Goal: Task Accomplishment & Management: Use online tool/utility

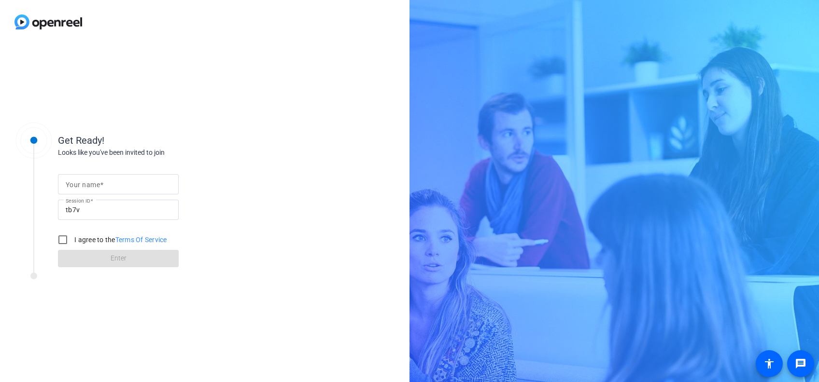
click at [315, 274] on div "Get Ready! Looks like you've been invited to join Your name Session ID tb7v I a…" at bounding box center [205, 213] width 410 height 339
click at [93, 185] on mat-label "Your name" at bounding box center [83, 185] width 34 height 8
click at [93, 185] on input "Your name" at bounding box center [118, 185] width 105 height 12
type input "[PERSON_NAME]"
click at [112, 210] on input "tb7v" at bounding box center [118, 210] width 105 height 12
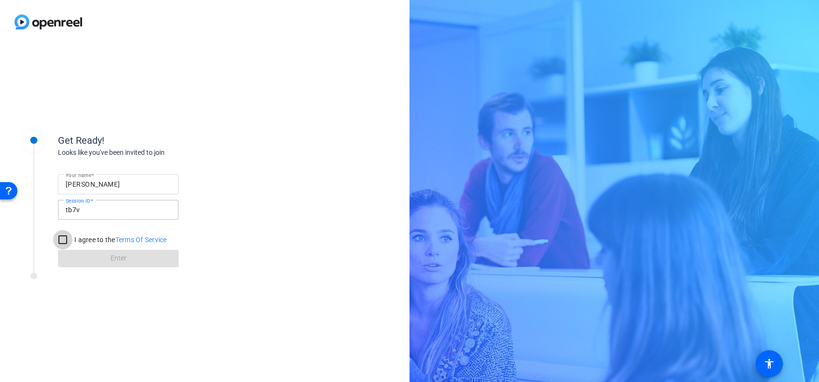
click at [59, 241] on input "I agree to the Terms Of Service" at bounding box center [62, 239] width 19 height 19
checkbox input "true"
click at [81, 258] on span at bounding box center [118, 258] width 121 height 23
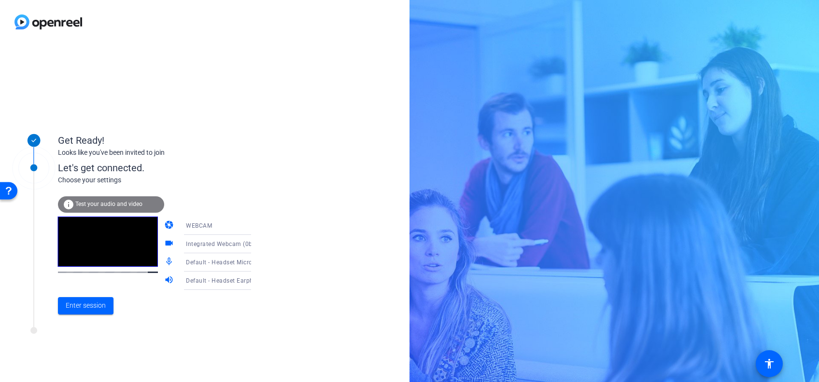
click at [229, 257] on div "Default - Headset Microphone (Plantronics Blackwire 3220 Series)" at bounding box center [222, 262] width 72 height 12
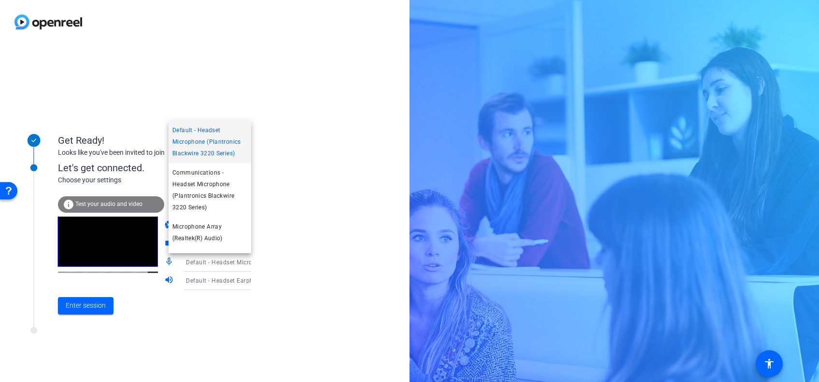
click at [280, 263] on div at bounding box center [409, 191] width 819 height 382
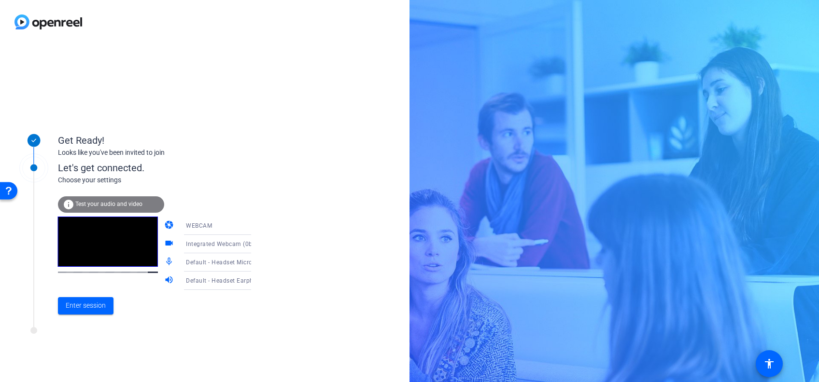
click at [231, 280] on span "Default - Headset Earphone (Plantronics Blackwire 3220 Series)" at bounding box center [276, 281] width 180 height 8
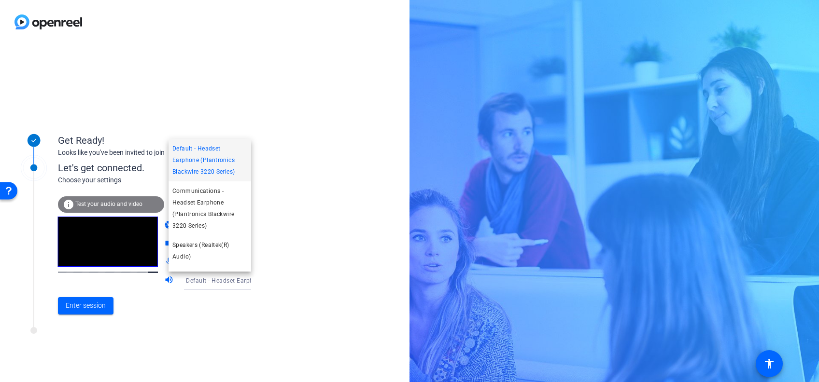
click at [278, 237] on div at bounding box center [409, 191] width 819 height 382
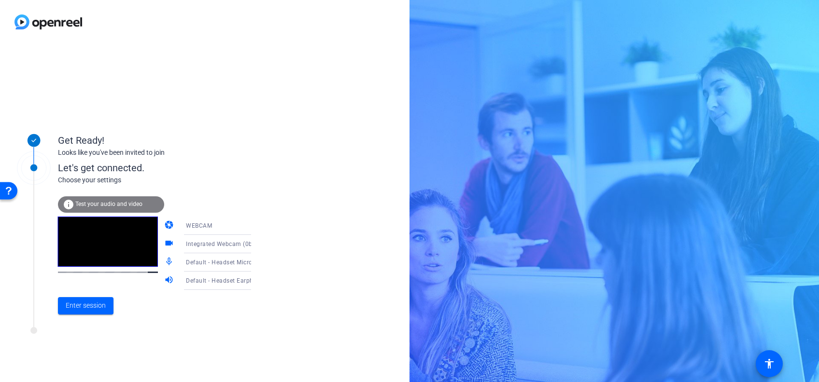
click at [200, 228] on span "WEBCAM" at bounding box center [199, 226] width 26 height 7
click at [198, 261] on span "DESKTOP" at bounding box center [185, 264] width 27 height 12
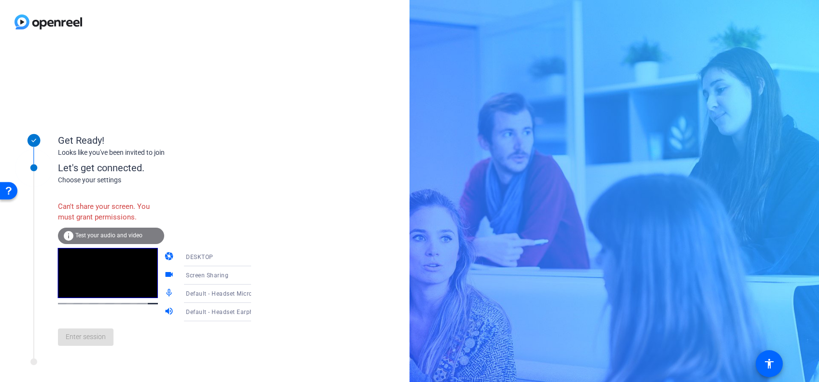
click at [204, 255] on div "DESKTOP" at bounding box center [222, 257] width 72 height 12
click at [203, 270] on mat-option "WEBCAM" at bounding box center [210, 276] width 83 height 19
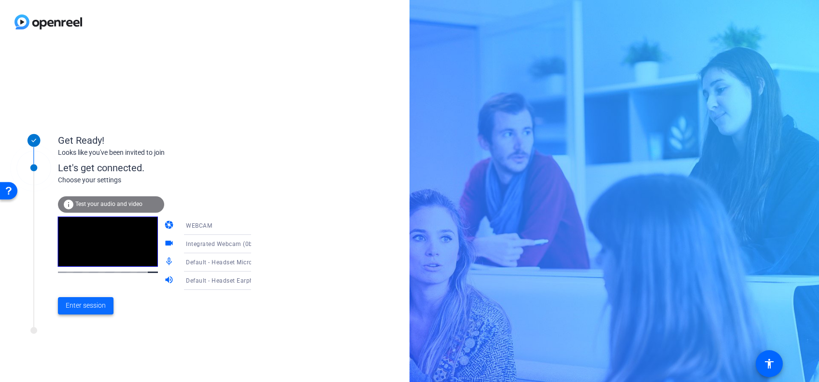
click at [71, 301] on span "Enter session" at bounding box center [86, 306] width 40 height 10
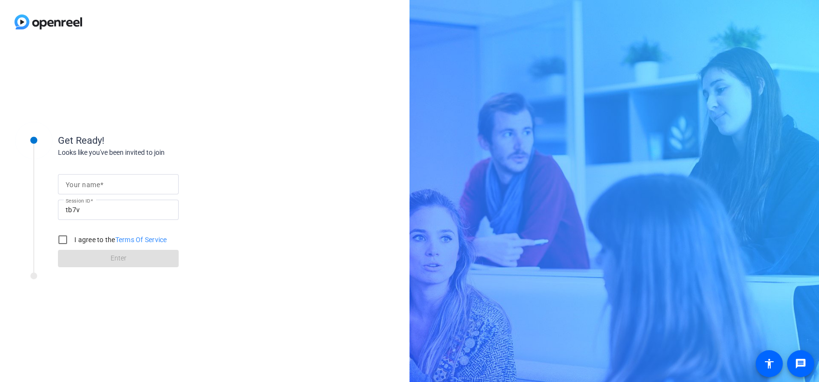
click at [135, 187] on input "Your name" at bounding box center [118, 185] width 105 height 12
type input "[PERSON_NAME]"
click at [69, 243] on input "I agree to the Terms Of Service" at bounding box center [62, 239] width 19 height 19
checkbox input "true"
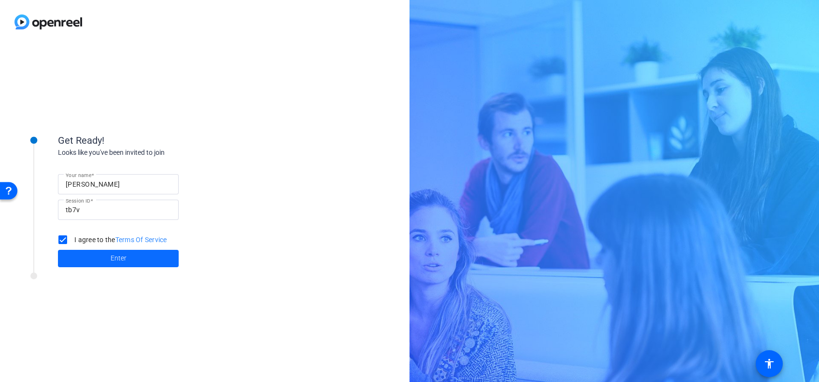
click at [83, 267] on span at bounding box center [118, 258] width 121 height 23
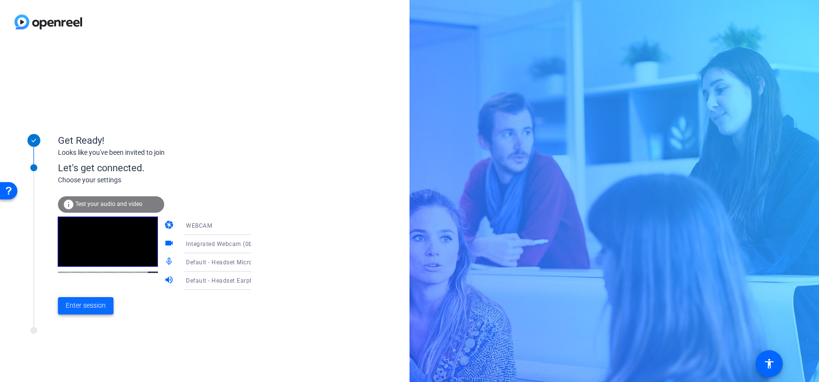
click at [91, 305] on span "Enter session" at bounding box center [86, 306] width 40 height 10
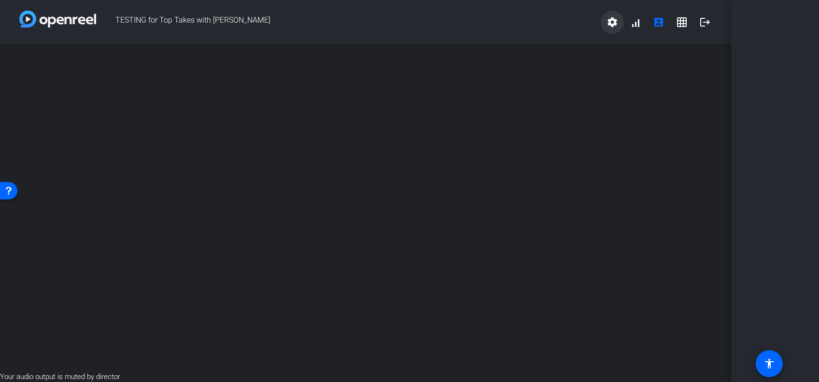
click at [618, 27] on mat-icon "settings" at bounding box center [613, 22] width 12 height 12
click at [530, 43] on div at bounding box center [409, 191] width 819 height 382
click at [656, 26] on mat-icon "account_box" at bounding box center [659, 22] width 12 height 12
click at [662, 164] on div "open_in_new" at bounding box center [365, 207] width 731 height 327
click at [695, 23] on span at bounding box center [704, 22] width 23 height 23
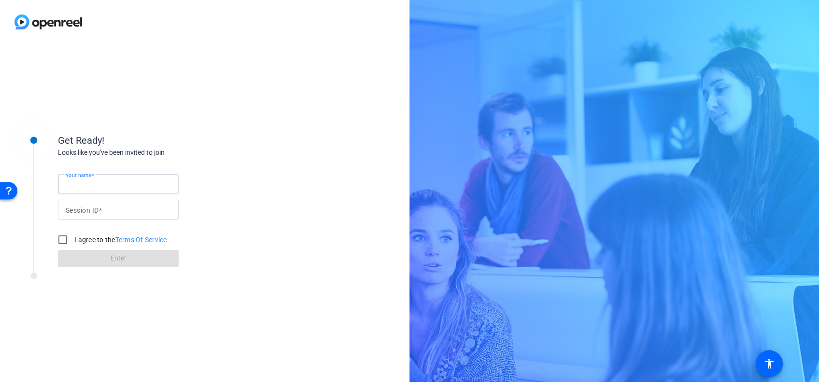
click at [120, 185] on input "Your name" at bounding box center [118, 185] width 105 height 12
type input "[PERSON_NAME]"
type input "tb7v"
click at [61, 237] on input "I agree to the Terms Of Service" at bounding box center [62, 239] width 19 height 19
checkbox input "true"
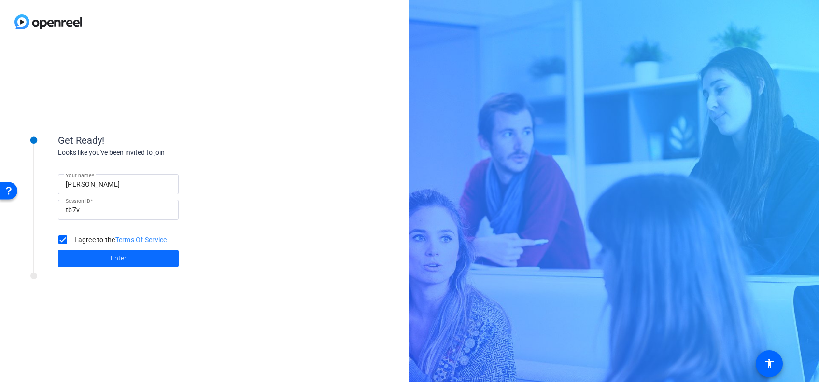
click at [74, 257] on span at bounding box center [118, 258] width 121 height 23
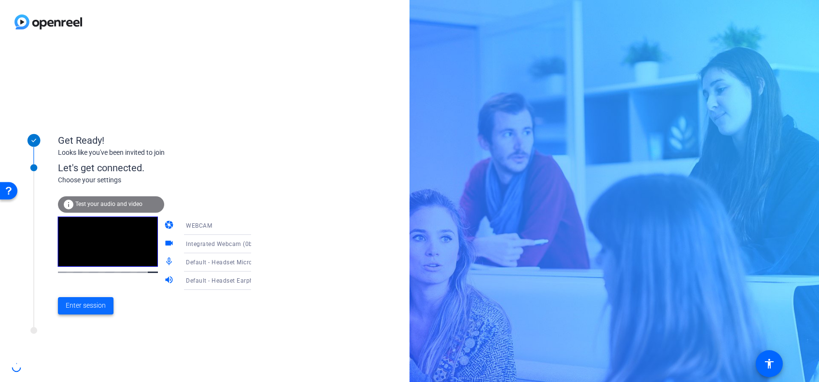
click at [92, 307] on span "Enter session" at bounding box center [86, 306] width 40 height 10
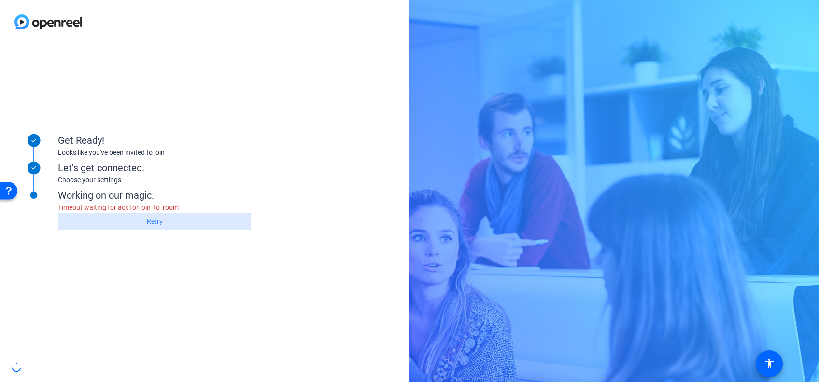
click at [144, 225] on span at bounding box center [154, 221] width 192 height 23
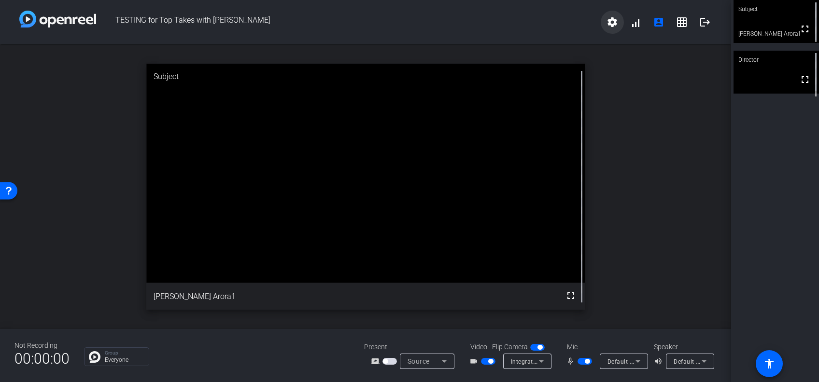
click at [611, 23] on mat-icon "settings" at bounding box center [613, 22] width 12 height 12
click at [550, 32] on div at bounding box center [409, 191] width 819 height 382
click at [773, 363] on mat-icon "accessibility" at bounding box center [769, 364] width 12 height 12
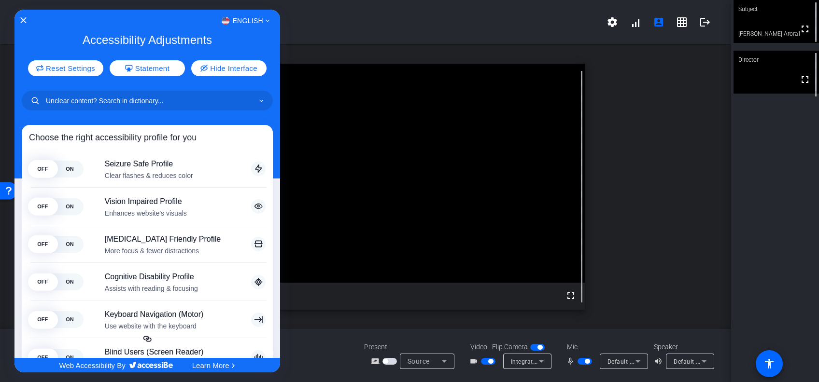
click at [739, 267] on div at bounding box center [409, 191] width 819 height 382
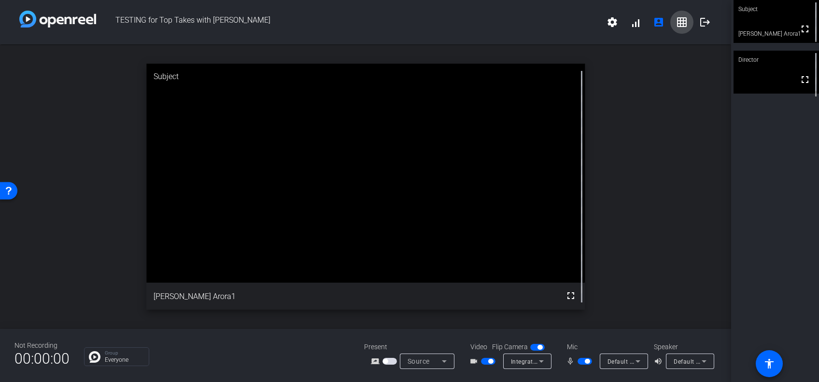
click at [677, 18] on mat-icon "grid_on" at bounding box center [682, 22] width 12 height 12
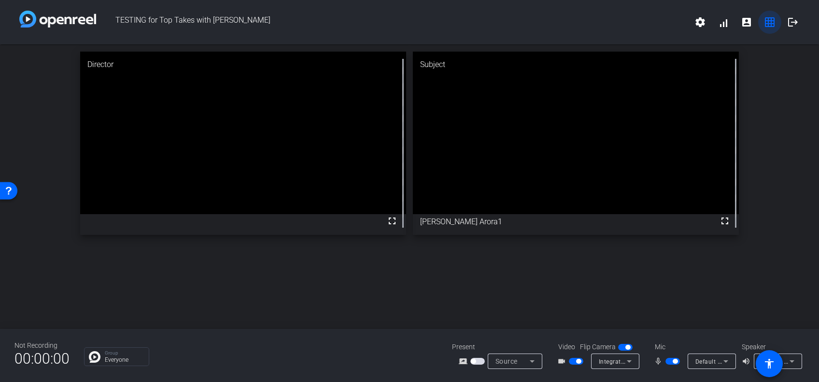
click at [770, 21] on mat-icon "grid_on" at bounding box center [770, 22] width 12 height 12
click at [741, 20] on mat-icon "account_box" at bounding box center [747, 22] width 12 height 12
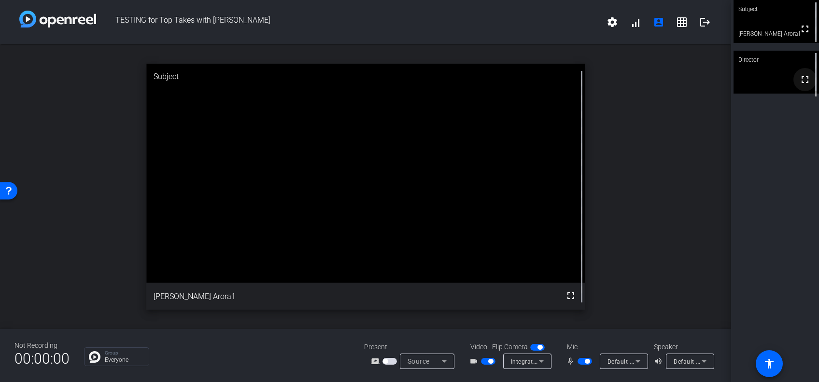
click at [799, 85] on mat-icon "fullscreen" at bounding box center [805, 80] width 12 height 12
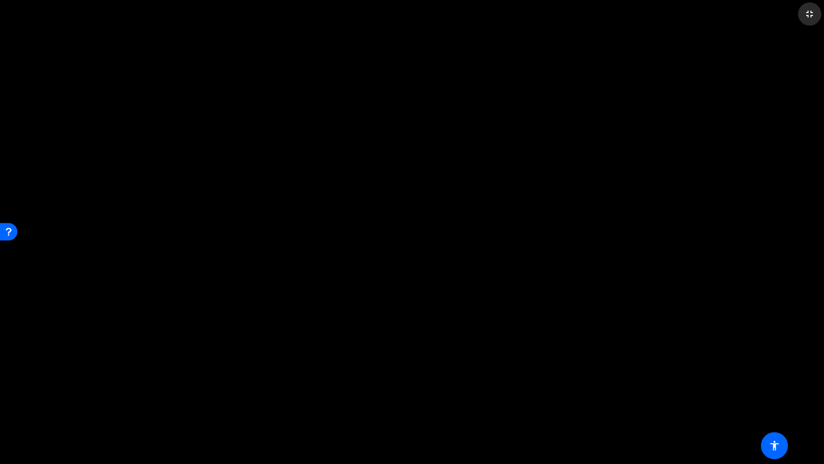
click at [810, 14] on mat-icon "fullscreen_exit" at bounding box center [810, 14] width 12 height 12
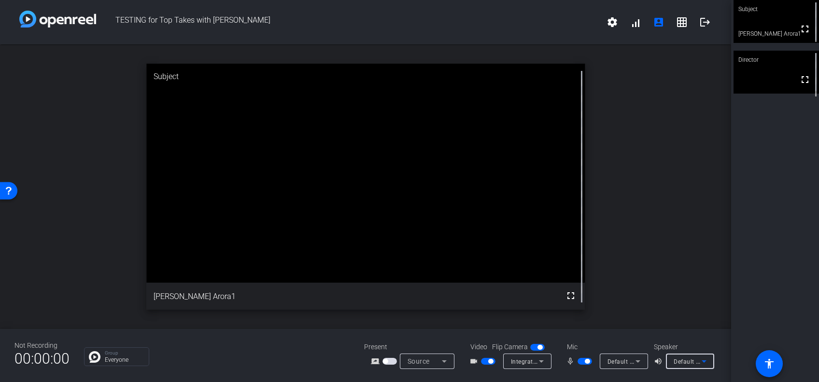
click at [674, 363] on span "Default - Headset Earphone (Plantronics Blackwire 3220 Series)" at bounding box center [764, 362] width 180 height 8
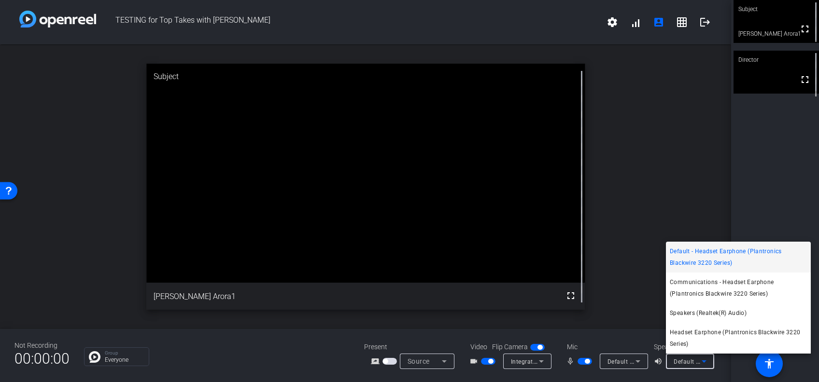
click at [673, 363] on div at bounding box center [409, 191] width 819 height 382
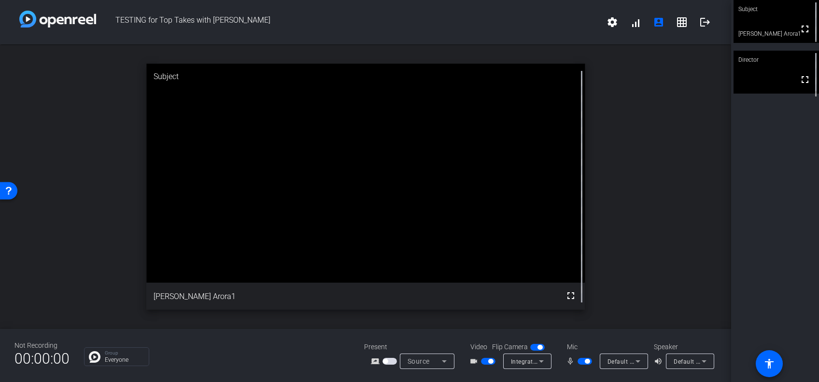
click at [387, 363] on span "button" at bounding box center [389, 361] width 14 height 7
click at [605, 27] on span at bounding box center [612, 22] width 23 height 23
click at [602, 105] on div at bounding box center [409, 191] width 819 height 382
click at [705, 28] on span at bounding box center [704, 22] width 23 height 23
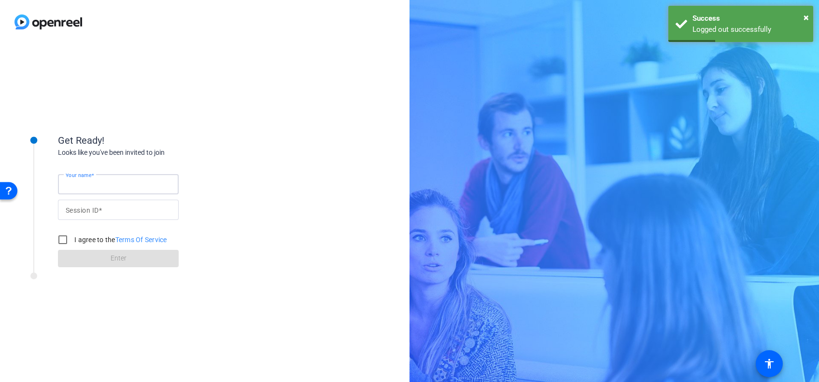
click at [112, 190] on input "Your name" at bounding box center [118, 185] width 105 height 12
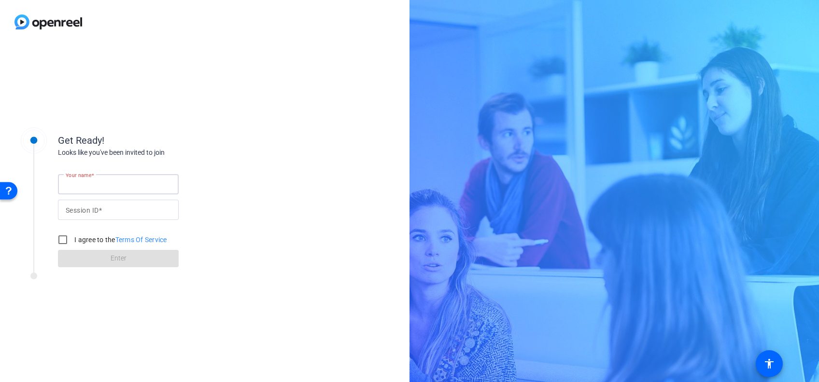
click at [14, 190] on div "Open Resource Center" at bounding box center [8, 190] width 17 height 17
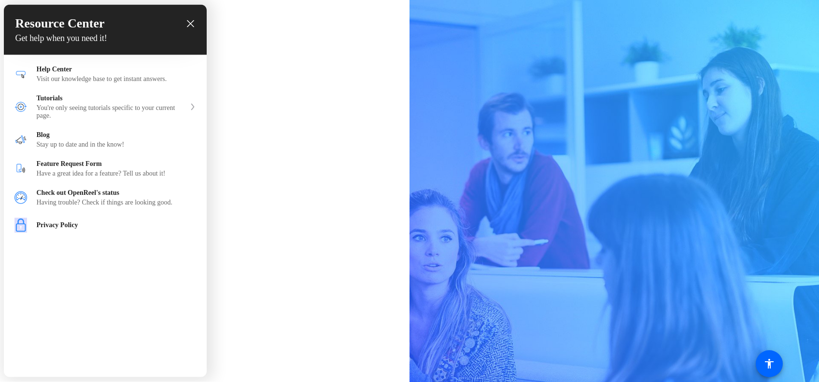
click at [255, 169] on div at bounding box center [409, 191] width 819 height 382
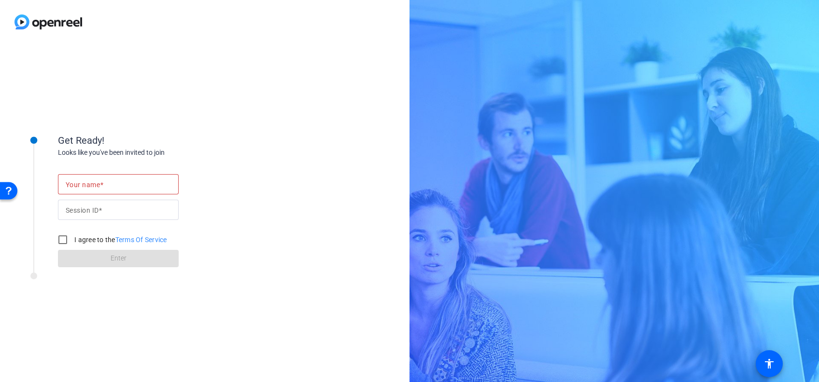
click at [104, 193] on div at bounding box center [118, 184] width 105 height 20
click at [101, 187] on input "Your name" at bounding box center [118, 185] width 105 height 12
type input "[PERSON_NAME]"
type input "tb7v"
click at [58, 234] on input "I agree to the Terms Of Service" at bounding box center [62, 239] width 19 height 19
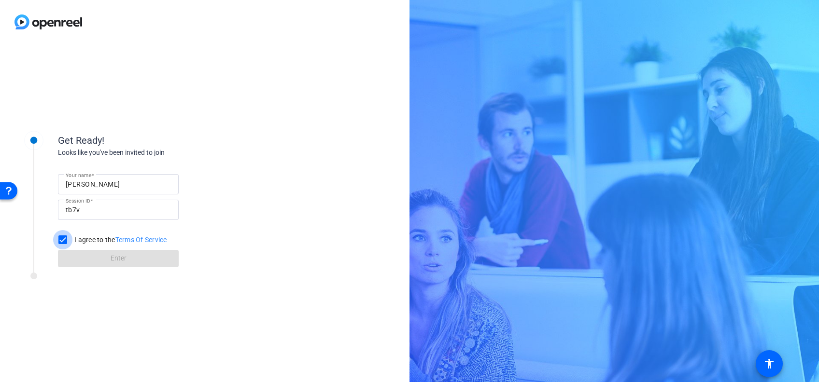
checkbox input "true"
click at [74, 250] on span at bounding box center [118, 258] width 121 height 23
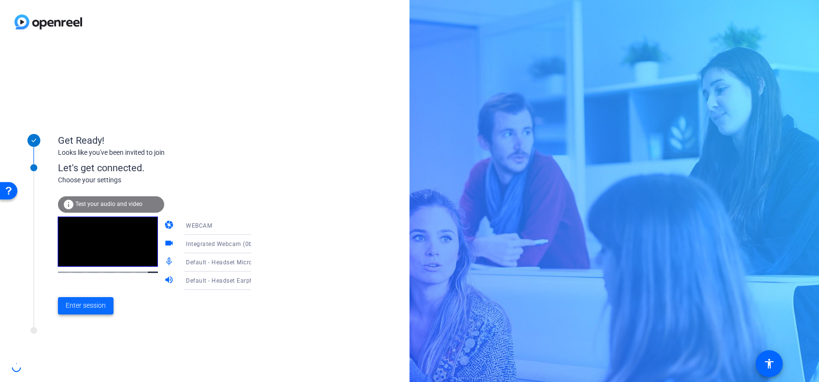
click at [98, 305] on span "Enter session" at bounding box center [86, 306] width 40 height 10
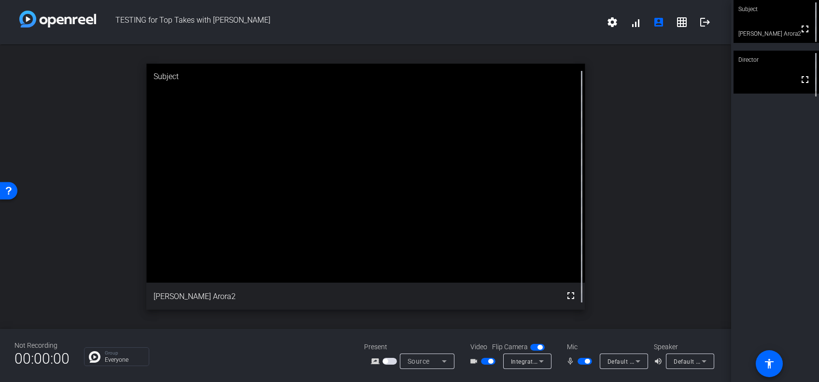
click at [758, 67] on div "Director" at bounding box center [776, 60] width 85 height 18
click at [769, 34] on video at bounding box center [776, 21] width 85 height 43
click at [634, 23] on span at bounding box center [635, 22] width 23 height 23
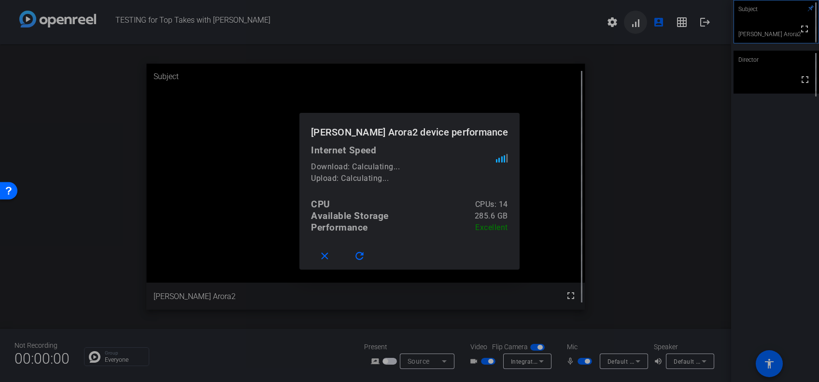
click at [634, 23] on div at bounding box center [409, 191] width 819 height 382
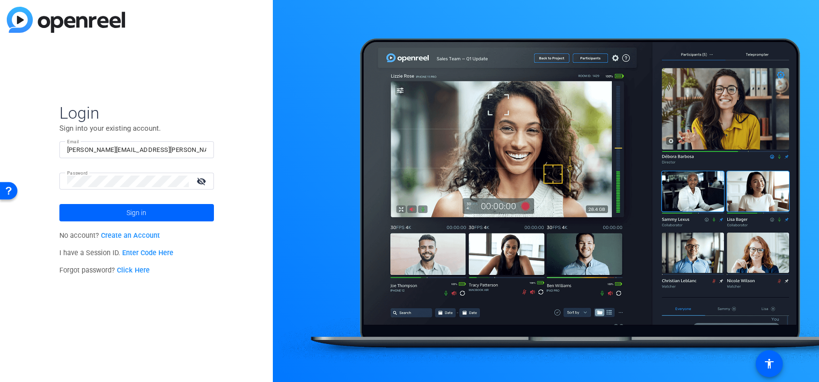
click at [129, 147] on input "samantha.bouzan@erm.com" at bounding box center [136, 150] width 139 height 12
click at [121, 210] on span at bounding box center [136, 212] width 155 height 23
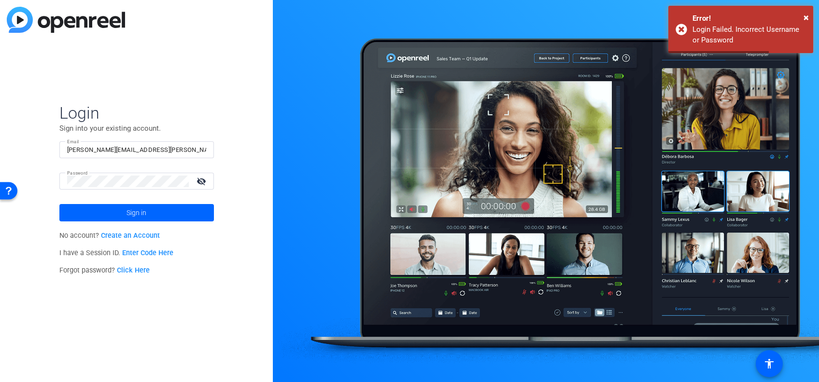
click at [172, 158] on mat-form-field "Email samantha.bouzan@erm.com" at bounding box center [136, 156] width 155 height 31
click at [169, 155] on input "samantha.bouzan@erm.com" at bounding box center [136, 150] width 139 height 12
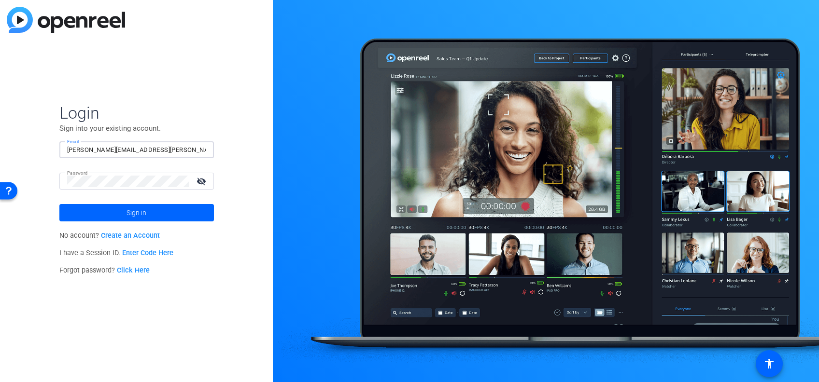
click at [127, 150] on input "samantha.bouzan@erm.com" at bounding box center [136, 150] width 139 height 12
type input "jeeten.arora@erm.com"
click at [201, 178] on mat-icon "visibility_off" at bounding box center [202, 181] width 23 height 14
click at [115, 219] on span at bounding box center [136, 212] width 155 height 23
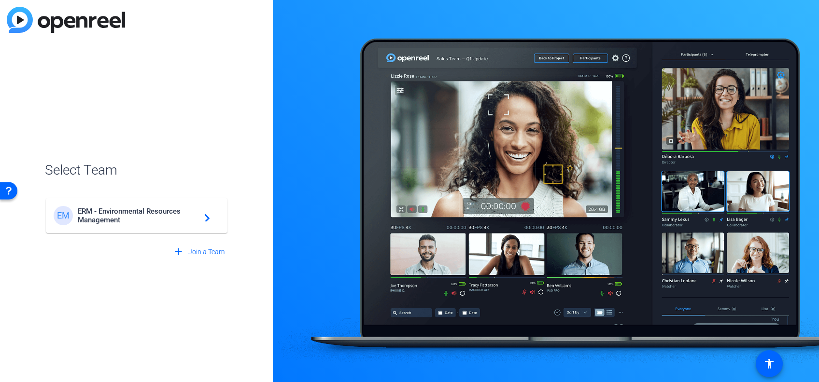
click at [96, 227] on mat-card-content "EM ERM - Environmental Resources Management navigate_next" at bounding box center [137, 215] width 182 height 35
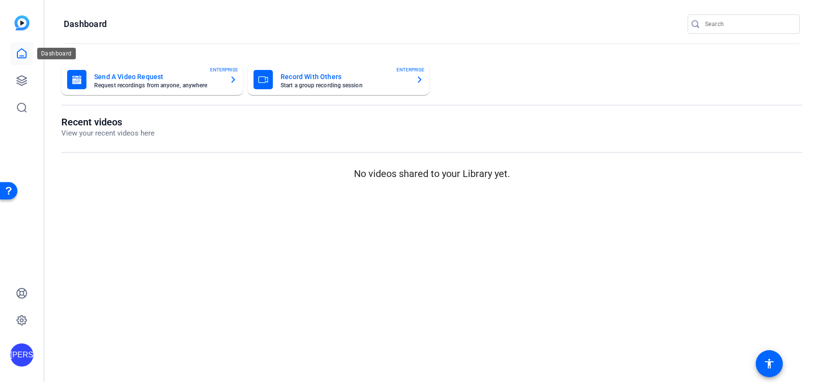
click at [20, 57] on icon at bounding box center [22, 54] width 12 height 12
click at [23, 88] on link at bounding box center [21, 80] width 23 height 23
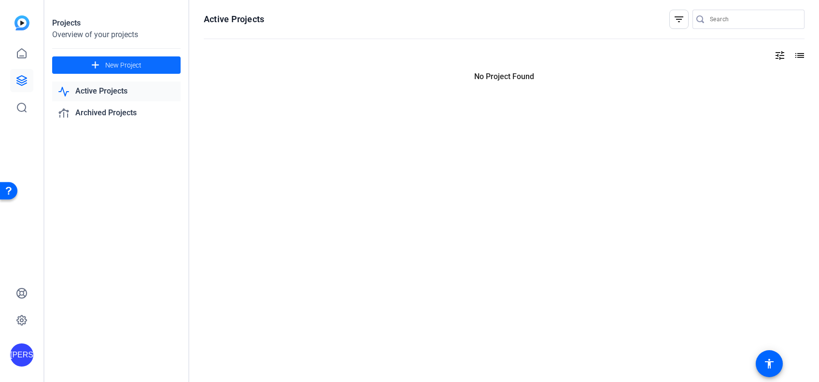
click at [98, 66] on mat-icon "add" at bounding box center [95, 65] width 12 height 12
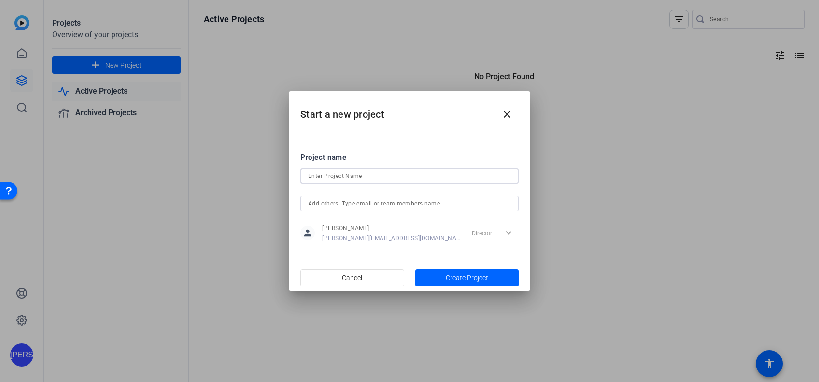
click at [334, 177] on input at bounding box center [409, 176] width 203 height 12
type input "Test 01"
click at [334, 203] on input "text" at bounding box center [409, 204] width 203 height 12
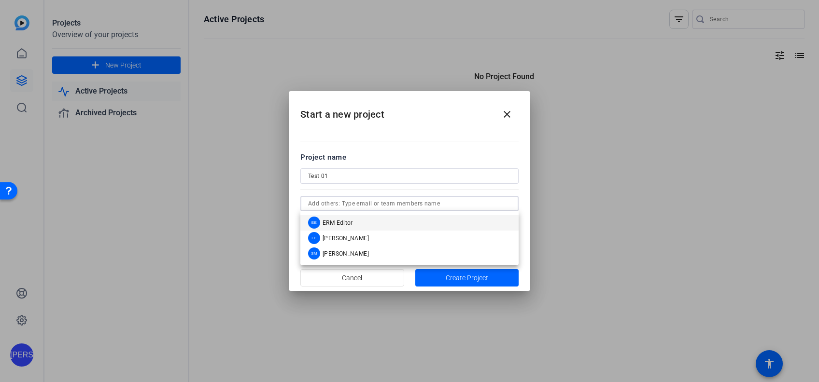
click at [330, 221] on span "ERM Editor" at bounding box center [338, 223] width 30 height 8
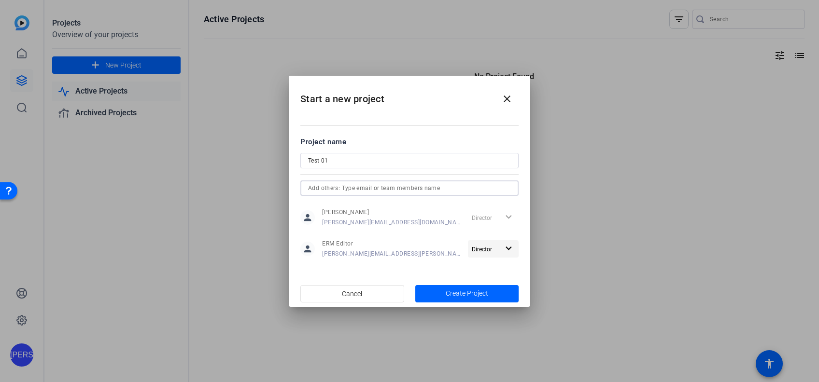
click at [511, 250] on mat-icon "expand_more" at bounding box center [509, 249] width 12 height 12
click at [486, 287] on span "Remove User" at bounding box center [494, 286] width 36 height 7
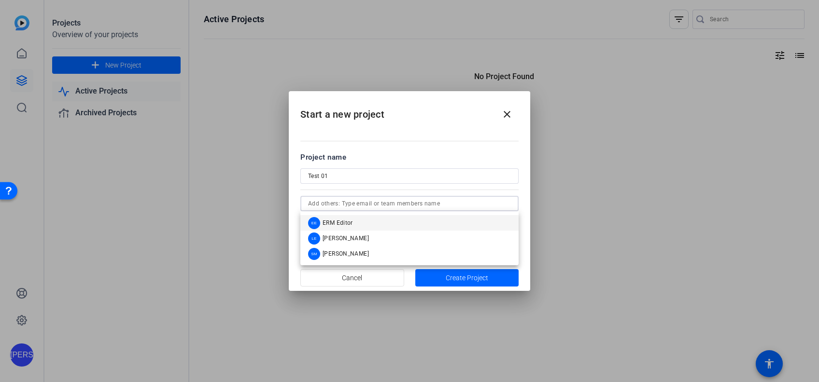
click at [369, 199] on input "text" at bounding box center [409, 204] width 203 height 12
click at [348, 238] on span "Laura Ellerker" at bounding box center [346, 239] width 46 height 8
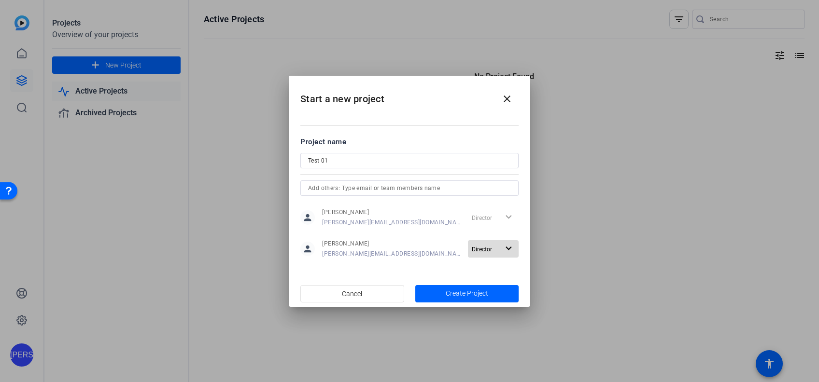
click at [495, 255] on span "button" at bounding box center [493, 249] width 51 height 23
click at [495, 278] on button "Remove User" at bounding box center [495, 285] width 54 height 17
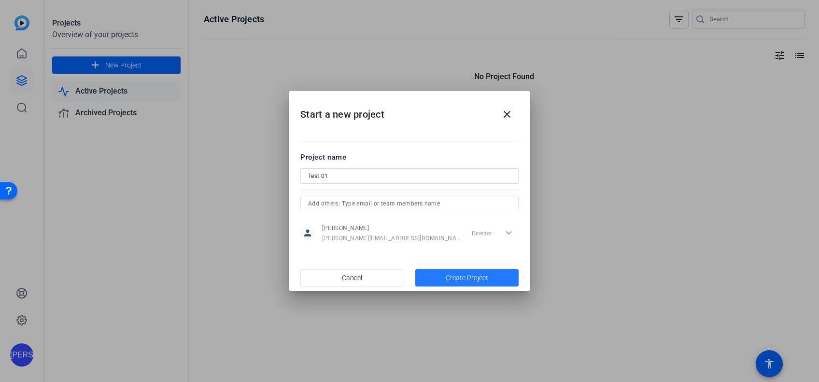
click at [483, 280] on span "Create Project" at bounding box center [467, 278] width 42 height 10
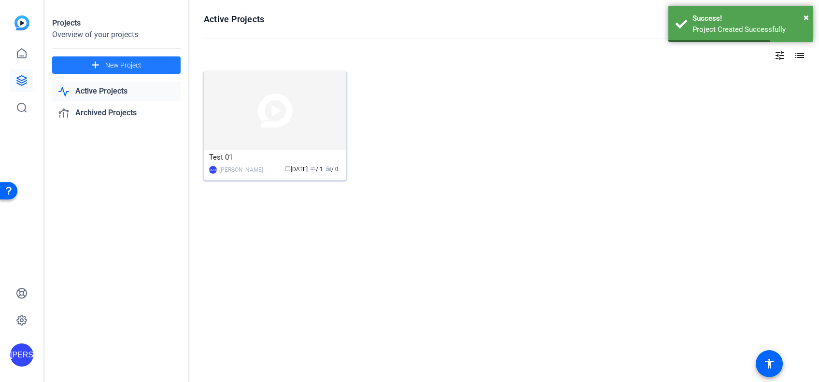
click at [214, 142] on img at bounding box center [275, 110] width 142 height 79
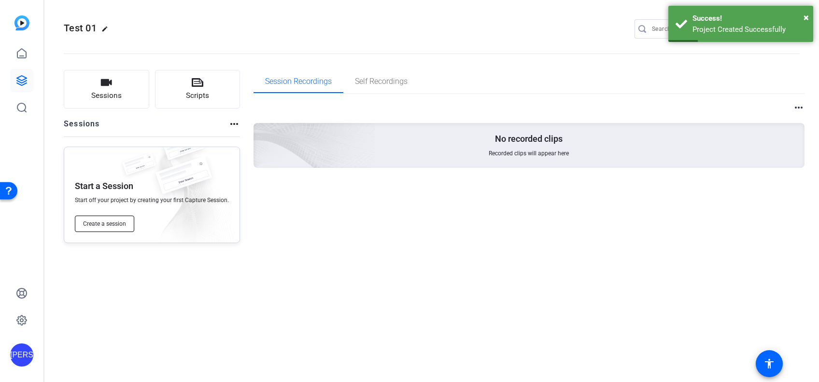
click at [110, 223] on span "Create a session" at bounding box center [104, 224] width 43 height 8
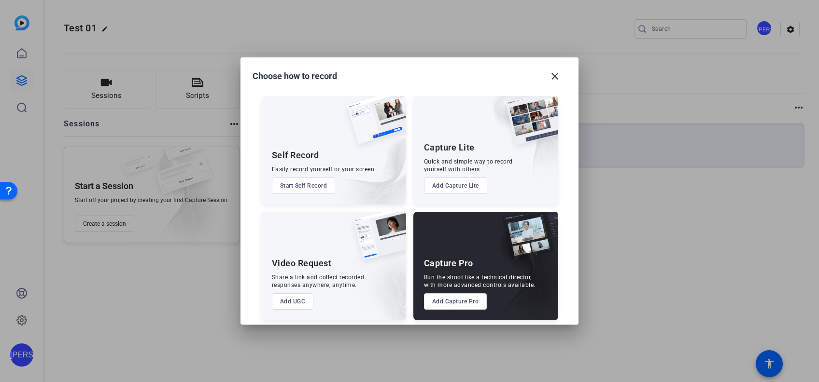
click at [450, 306] on button "Add Capture Pro" at bounding box center [455, 302] width 63 height 16
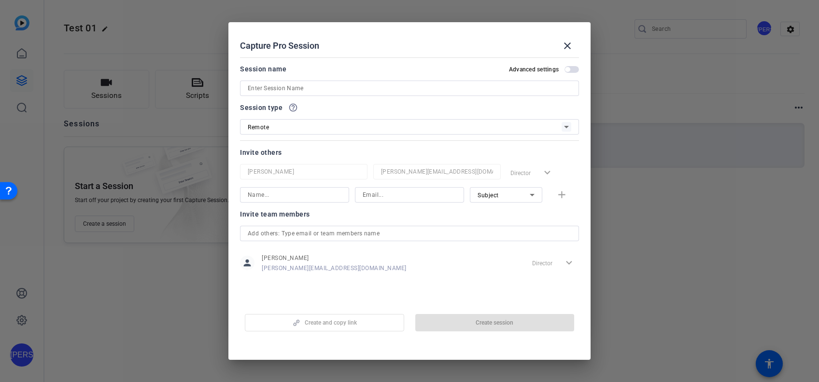
click at [302, 80] on div "Session name Advanced settings" at bounding box center [409, 79] width 339 height 33
click at [301, 85] on input at bounding box center [410, 89] width 324 height 12
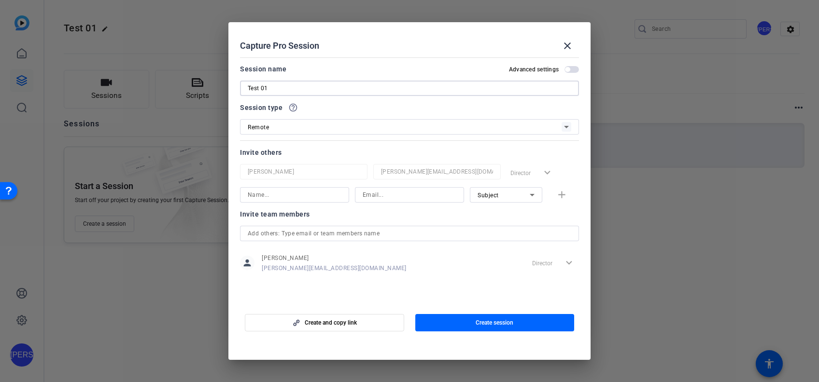
type input "Test 01"
click at [291, 191] on input at bounding box center [295, 195] width 94 height 12
click at [301, 236] on div at bounding box center [410, 233] width 324 height 15
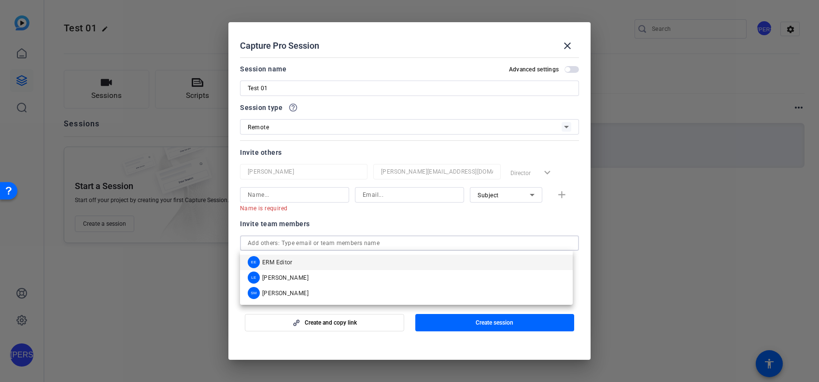
click at [358, 223] on div "Invite team members" at bounding box center [409, 224] width 339 height 12
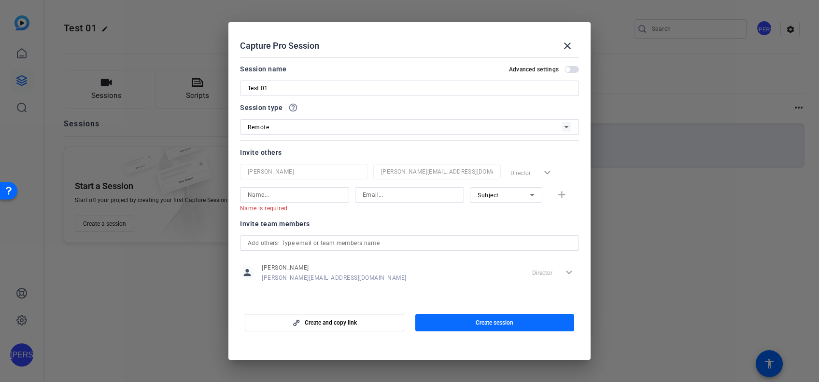
click at [447, 322] on span "button" at bounding box center [494, 322] width 159 height 23
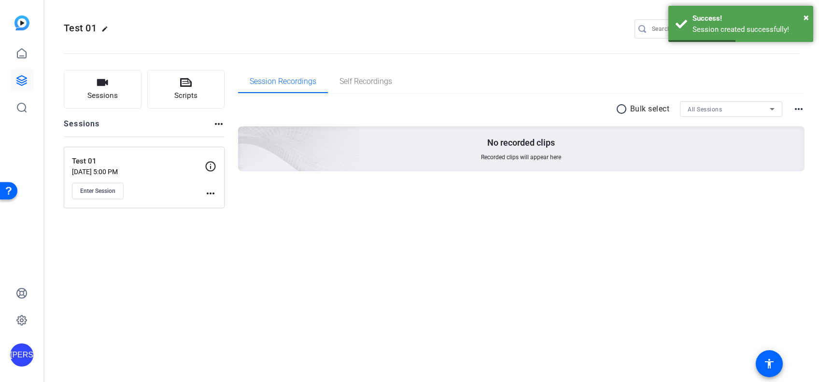
click at [202, 190] on div "Enter Session" at bounding box center [138, 191] width 133 height 16
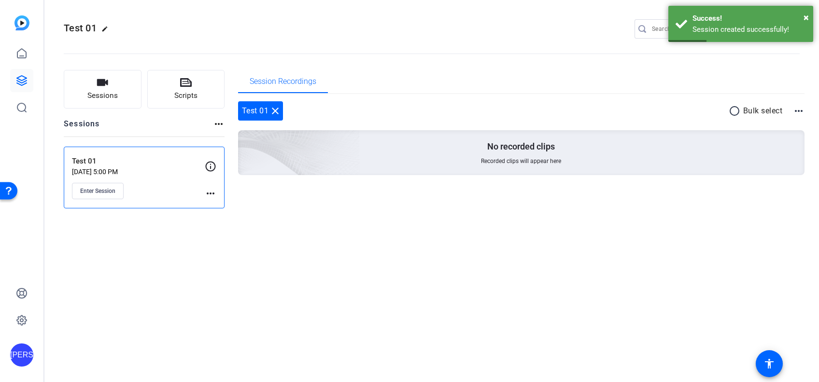
click at [206, 191] on mat-icon "more_horiz" at bounding box center [211, 194] width 12 height 12
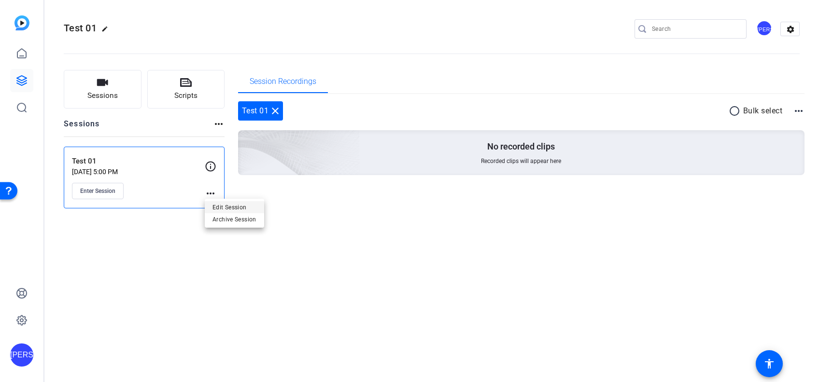
click at [215, 207] on span "Edit Session" at bounding box center [234, 208] width 44 height 12
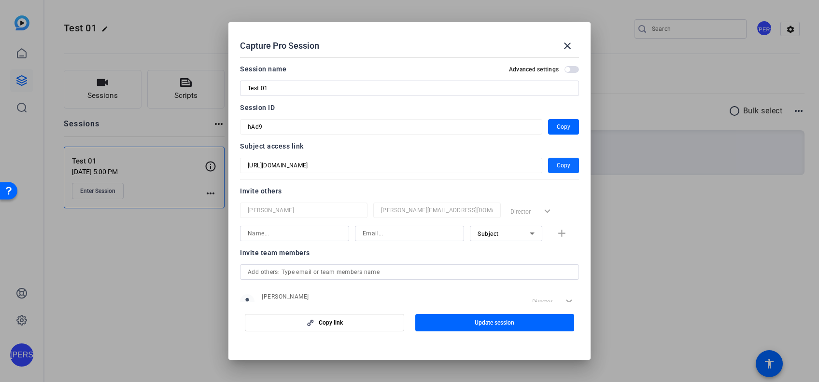
click at [557, 166] on span "Copy" at bounding box center [564, 166] width 14 height 12
click at [622, 294] on div at bounding box center [409, 191] width 819 height 382
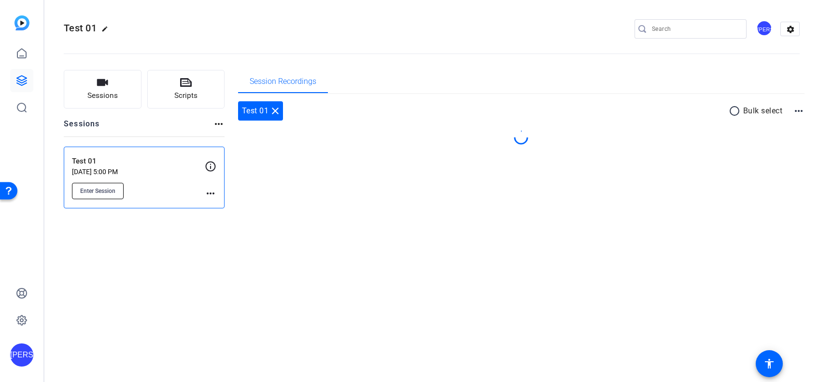
click at [91, 191] on span "Enter Session" at bounding box center [97, 191] width 35 height 8
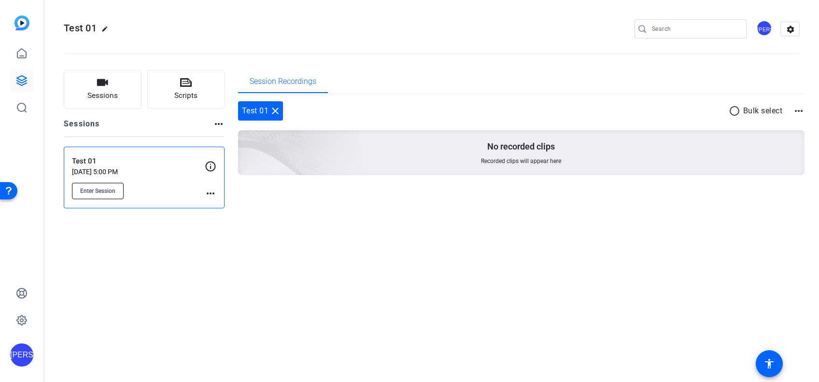
click at [105, 189] on span "Enter Session" at bounding box center [97, 191] width 35 height 8
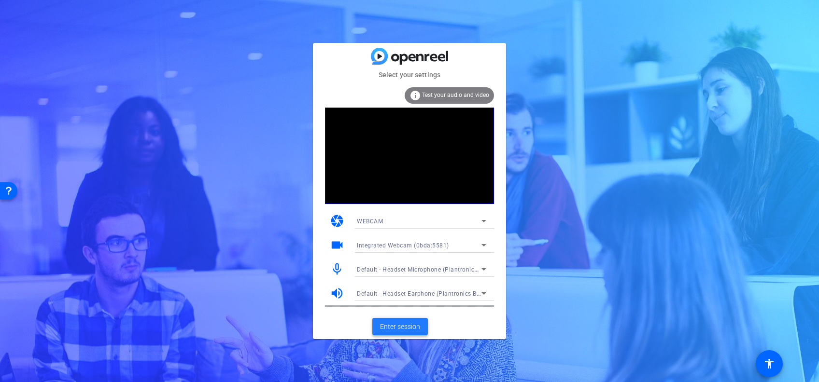
click at [390, 324] on span "Enter session" at bounding box center [400, 327] width 40 height 10
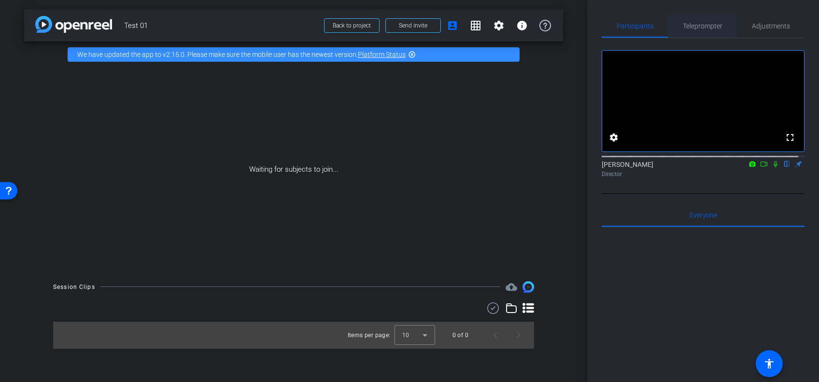
click at [692, 23] on span "Teleprompter" at bounding box center [703, 26] width 40 height 7
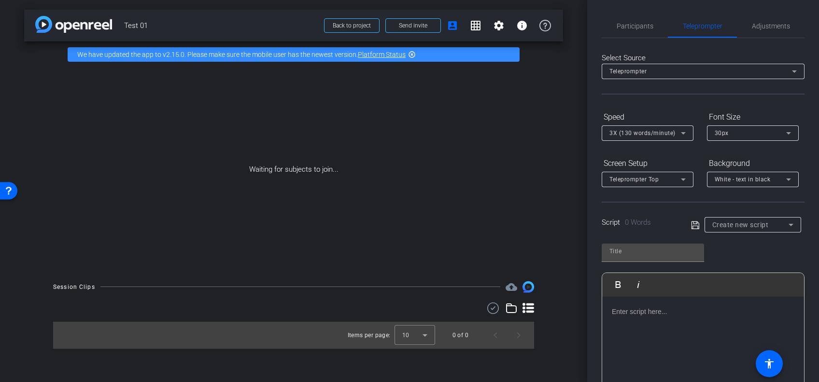
click at [637, 322] on div at bounding box center [703, 345] width 202 height 97
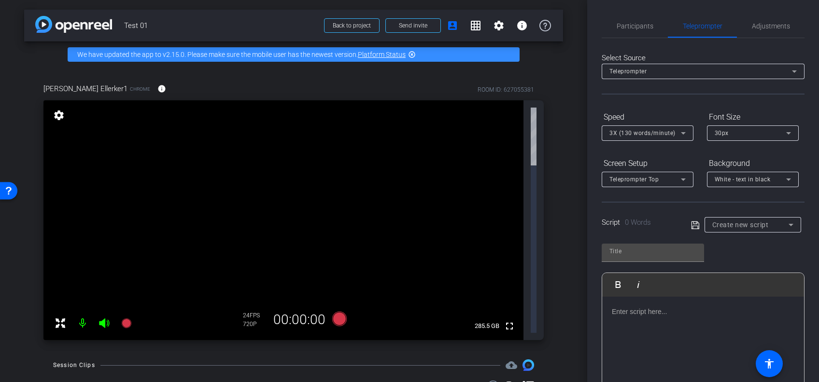
click at [237, 118] on video at bounding box center [283, 220] width 480 height 240
click at [427, 133] on video at bounding box center [283, 220] width 480 height 240
click at [636, 27] on span "Participants" at bounding box center [635, 26] width 37 height 7
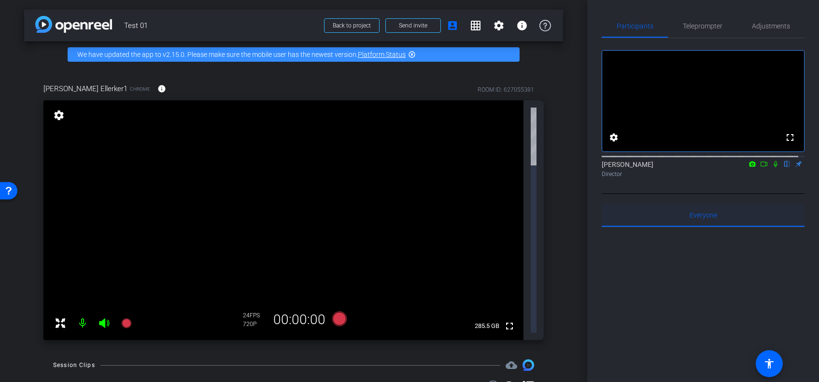
click at [695, 227] on span "Everyone 0" at bounding box center [704, 215] width 28 height 23
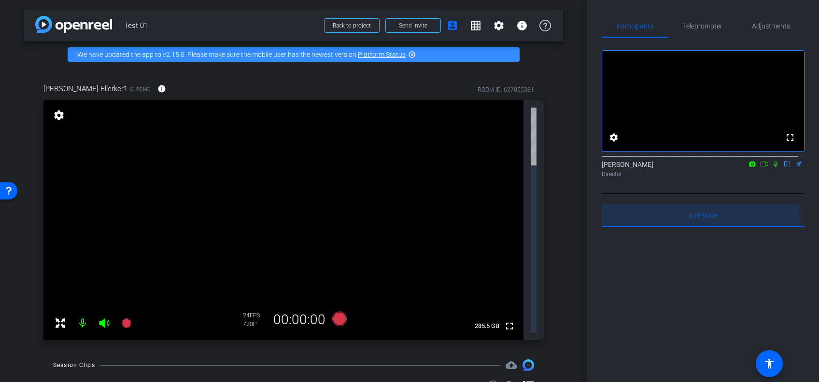
click at [698, 219] on span "Everyone 0" at bounding box center [704, 215] width 28 height 7
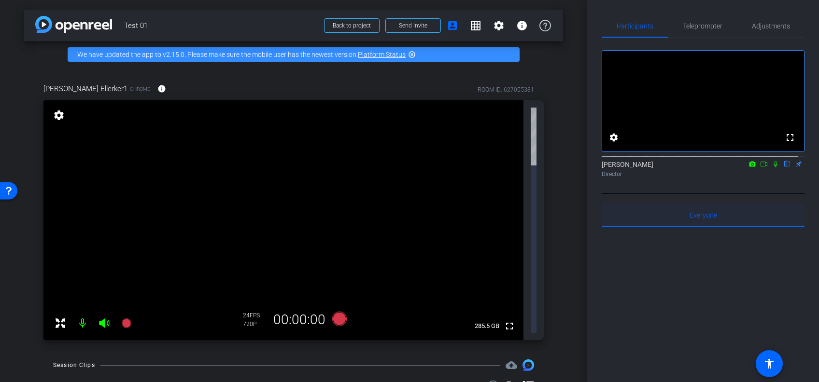
click at [698, 219] on span "Everyone 0" at bounding box center [704, 215] width 28 height 7
click at [62, 318] on icon at bounding box center [61, 324] width 12 height 12
click at [506, 110] on mat-icon "fullscreen_exit" at bounding box center [509, 115] width 12 height 12
click at [358, 25] on span "Back to project" at bounding box center [352, 25] width 38 height 7
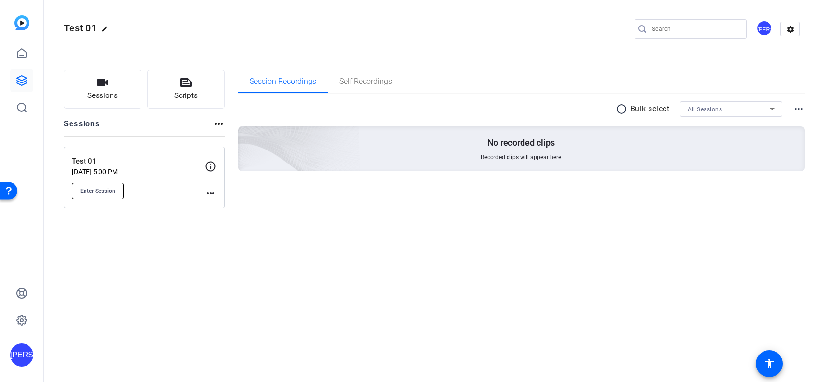
click at [112, 187] on span "Enter Session" at bounding box center [97, 191] width 35 height 8
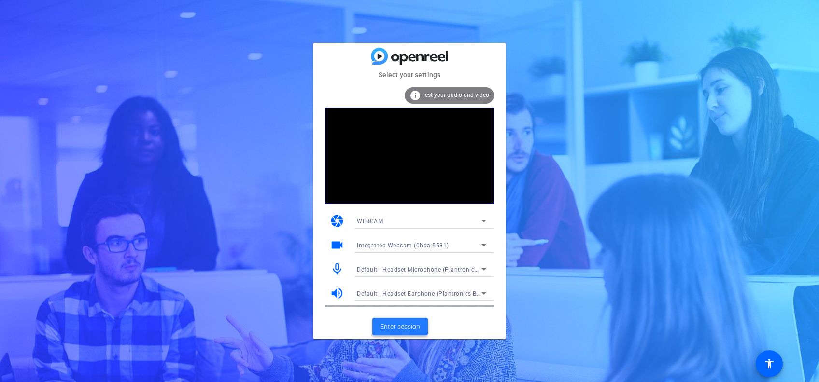
click at [410, 325] on span "Enter session" at bounding box center [400, 327] width 40 height 10
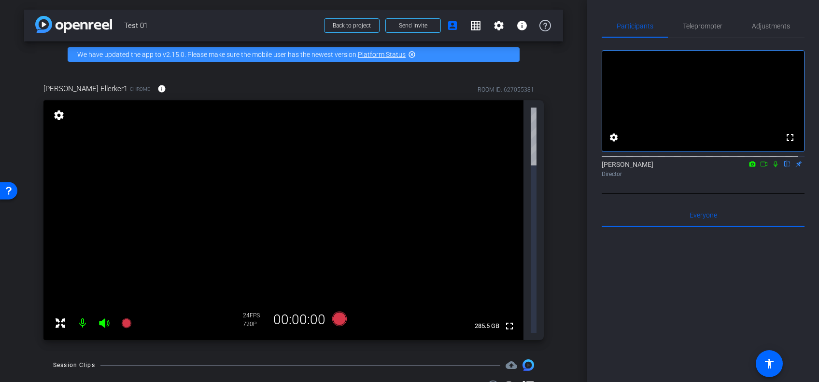
click at [412, 138] on video at bounding box center [283, 220] width 480 height 240
click at [407, 51] on div "Platform Status highlight_off" at bounding box center [387, 55] width 58 height 8
click at [758, 28] on span "Adjustments" at bounding box center [771, 26] width 38 height 7
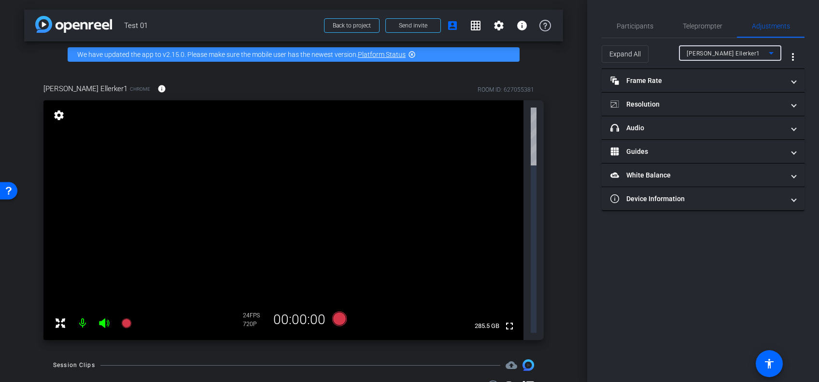
click at [715, 53] on span "[PERSON_NAME] Ellerker1" at bounding box center [723, 53] width 73 height 7
click at [719, 72] on span "[PERSON_NAME] Ellerker1" at bounding box center [725, 73] width 76 height 12
click at [640, 19] on span "Participants" at bounding box center [635, 25] width 37 height 23
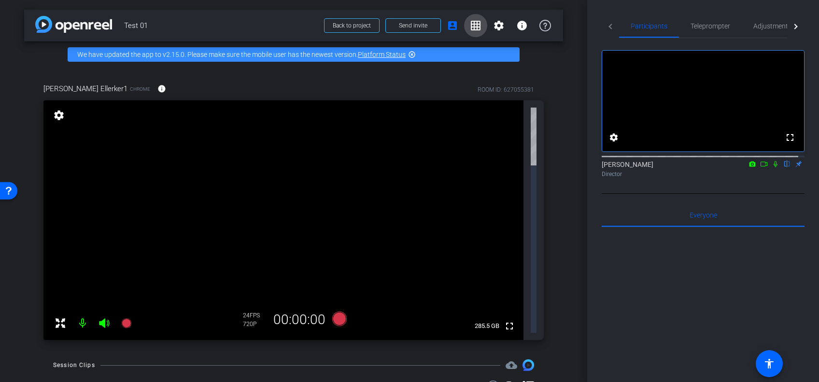
click at [467, 28] on span at bounding box center [475, 25] width 23 height 23
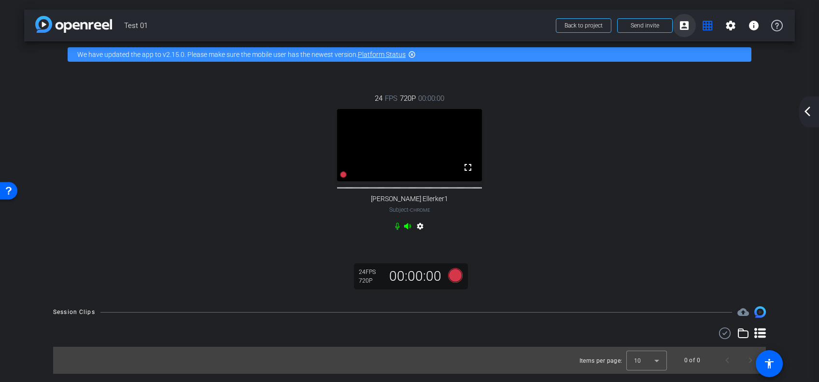
click at [685, 32] on span at bounding box center [684, 25] width 23 height 23
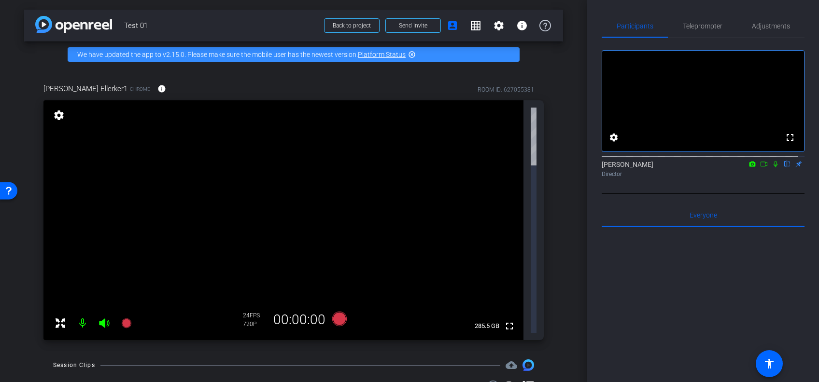
click at [250, 132] on video at bounding box center [283, 220] width 480 height 240
click at [499, 28] on mat-icon "settings" at bounding box center [499, 26] width 12 height 12
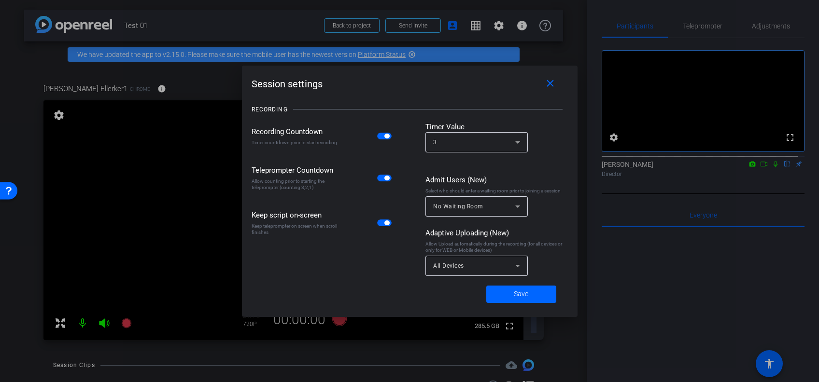
click at [168, 157] on div at bounding box center [409, 191] width 819 height 382
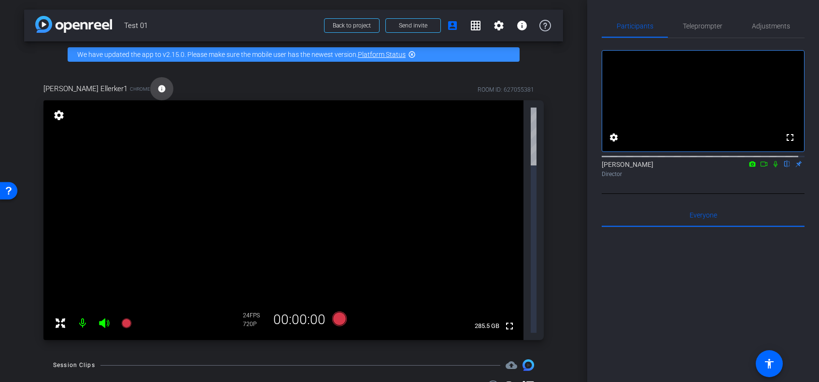
click at [157, 91] on mat-icon "info" at bounding box center [161, 89] width 9 height 9
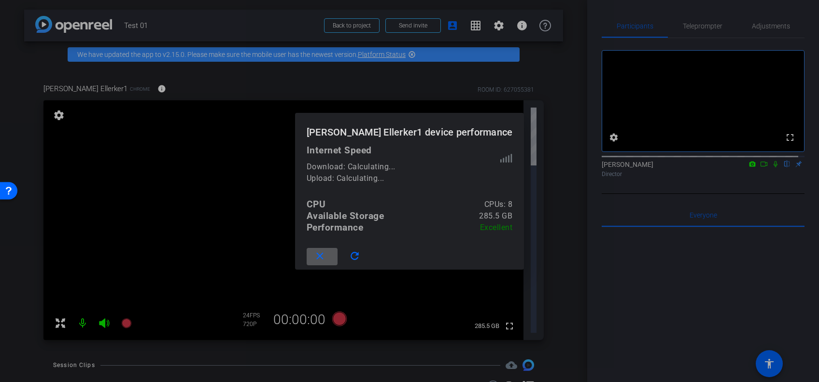
click at [251, 151] on div at bounding box center [409, 191] width 819 height 382
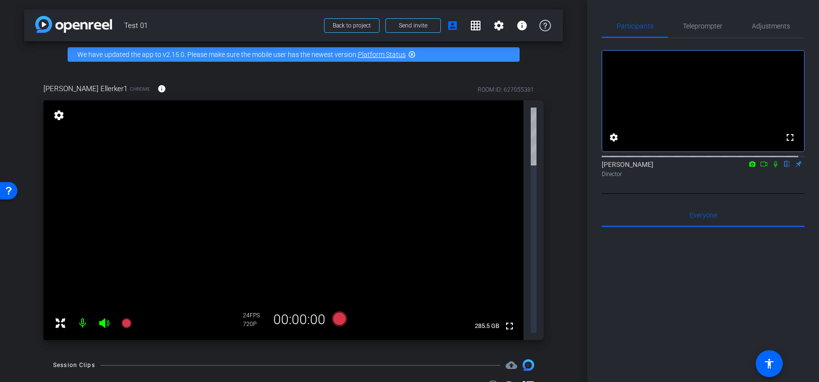
click at [510, 360] on mat-icon "cloud_upload" at bounding box center [512, 366] width 12 height 12
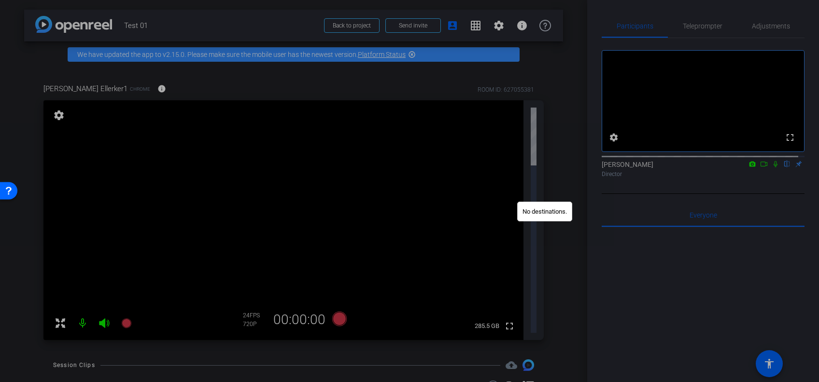
click at [559, 180] on div at bounding box center [409, 191] width 819 height 382
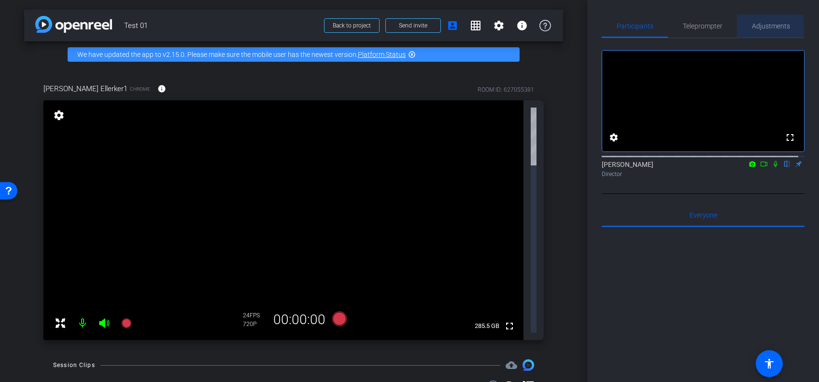
click at [752, 27] on span "Adjustments" at bounding box center [771, 26] width 38 height 7
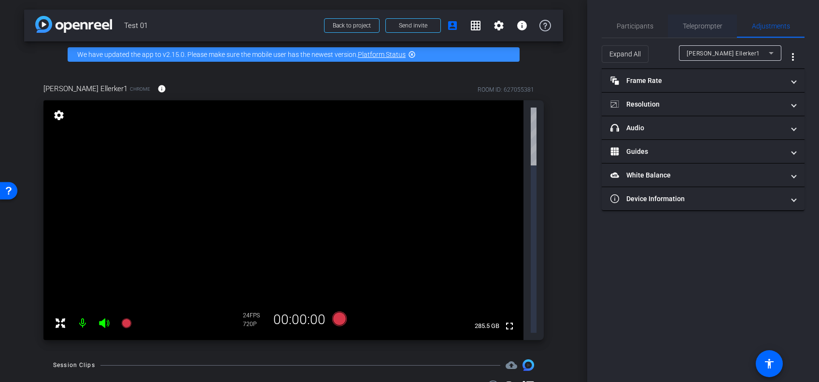
click at [699, 20] on span "Teleprompter" at bounding box center [703, 25] width 40 height 23
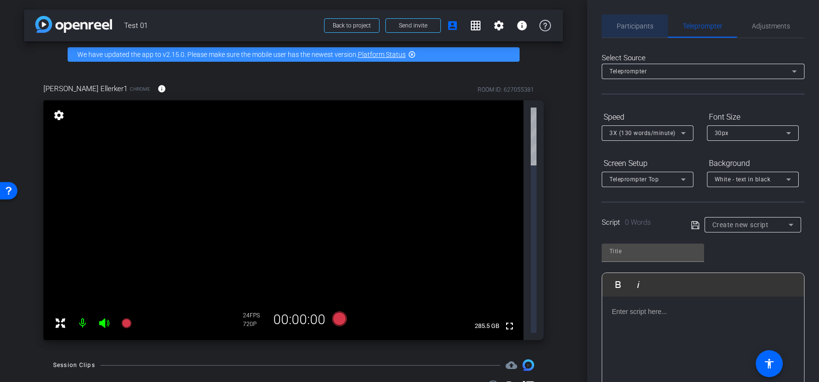
click at [641, 19] on span "Participants" at bounding box center [635, 25] width 37 height 23
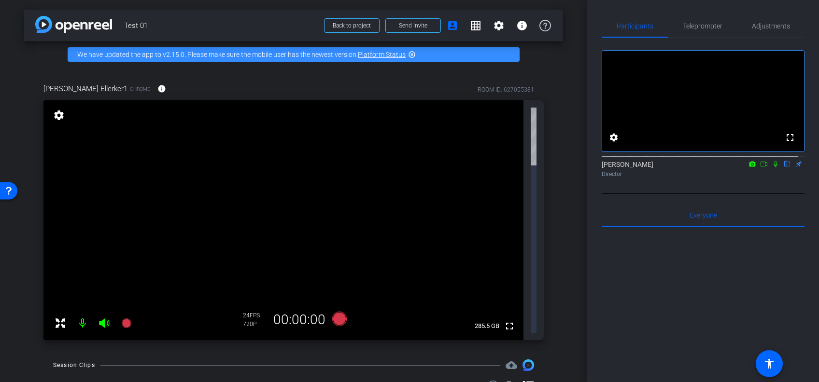
click at [658, 111] on video at bounding box center [703, 101] width 202 height 101
click at [610, 143] on mat-icon "settings" at bounding box center [614, 138] width 12 height 12
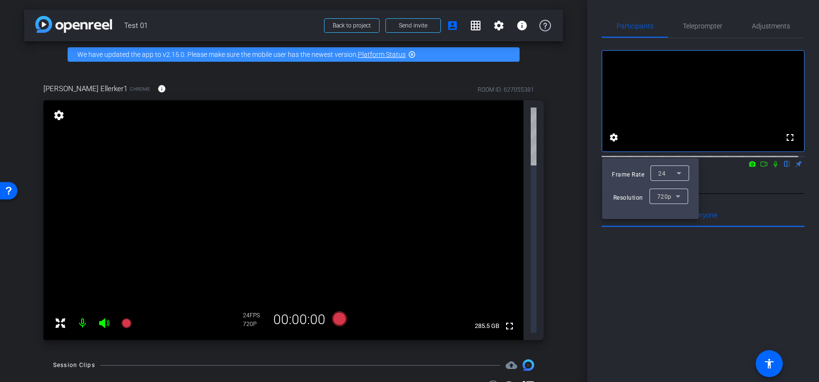
click at [610, 146] on div at bounding box center [409, 191] width 819 height 382
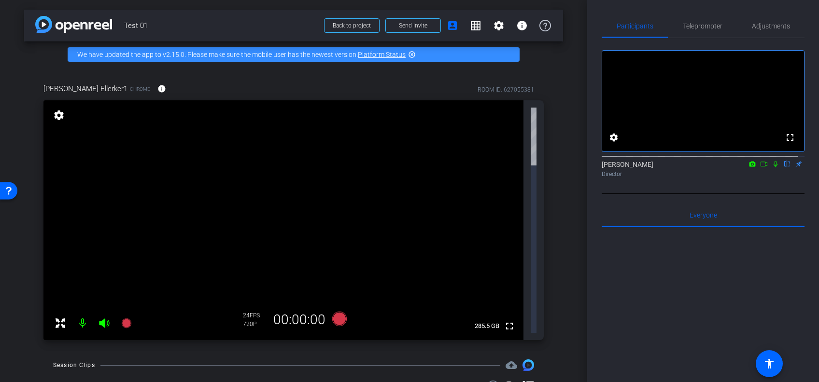
click at [62, 122] on div "settings" at bounding box center [59, 116] width 16 height 16
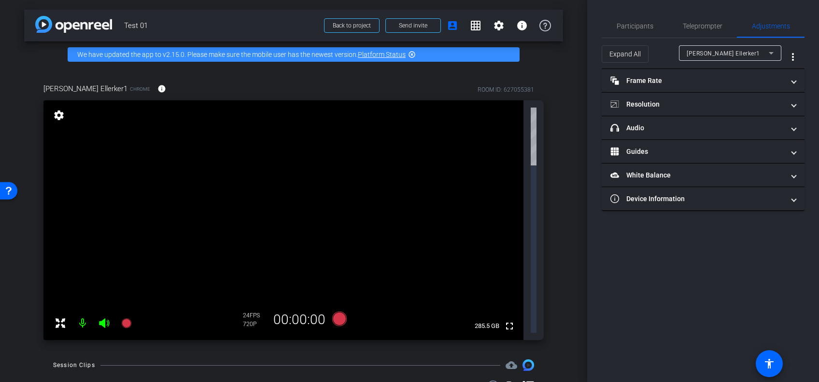
click at [57, 113] on mat-icon "settings" at bounding box center [59, 116] width 14 height 12
click at [60, 318] on icon at bounding box center [61, 324] width 12 height 12
click at [58, 319] on icon at bounding box center [61, 324] width 10 height 10
click at [81, 314] on mat-icon at bounding box center [82, 323] width 19 height 19
click at [83, 314] on mat-icon at bounding box center [82, 323] width 19 height 19
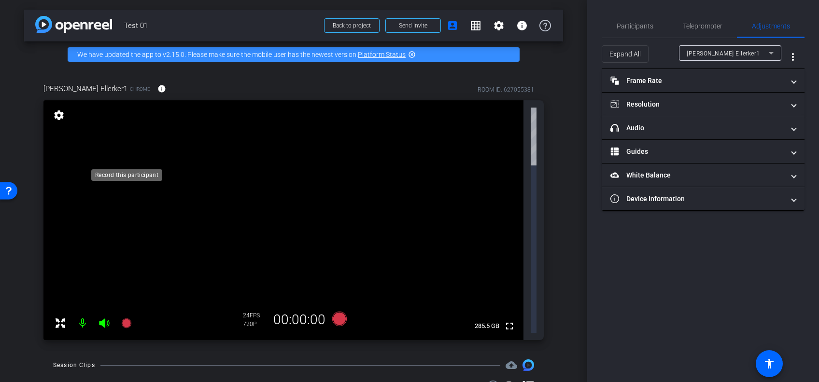
click at [127, 319] on icon at bounding box center [126, 324] width 10 height 10
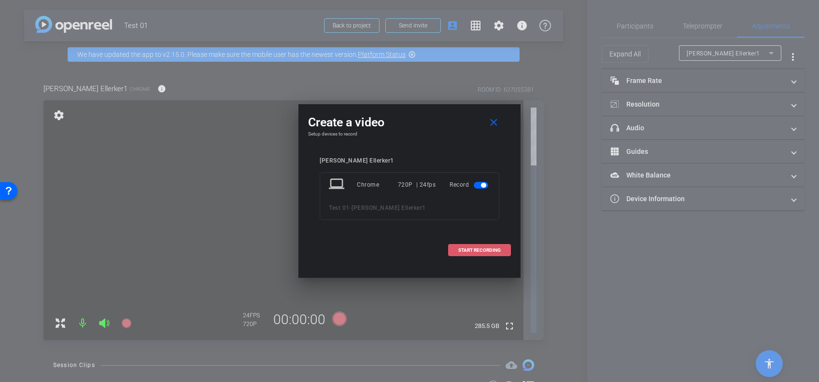
click at [470, 249] on span "START RECORDING" at bounding box center [479, 250] width 42 height 5
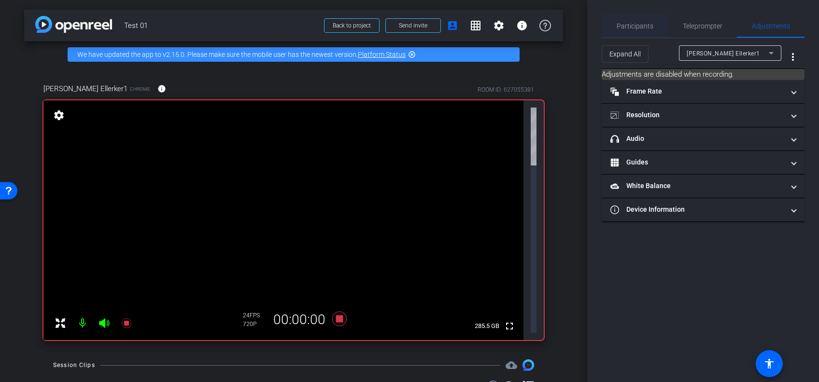
click at [615, 24] on div "Participants" at bounding box center [635, 25] width 66 height 23
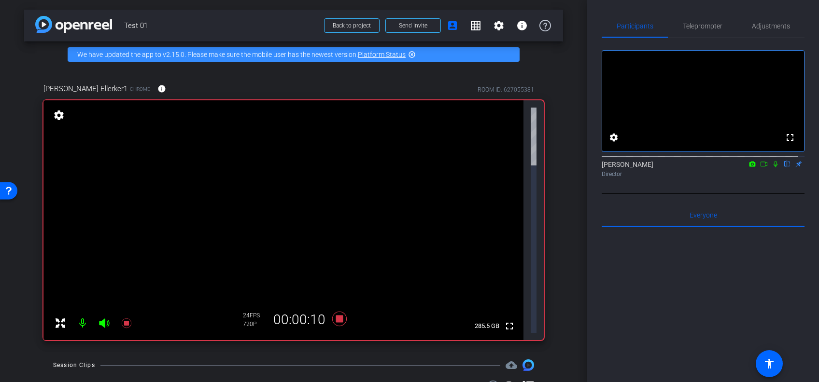
click at [699, 38] on div "fullscreen settings Jeeten Arora flip Director" at bounding box center [703, 109] width 203 height 143
click at [699, 30] on span "Teleprompter" at bounding box center [703, 25] width 40 height 23
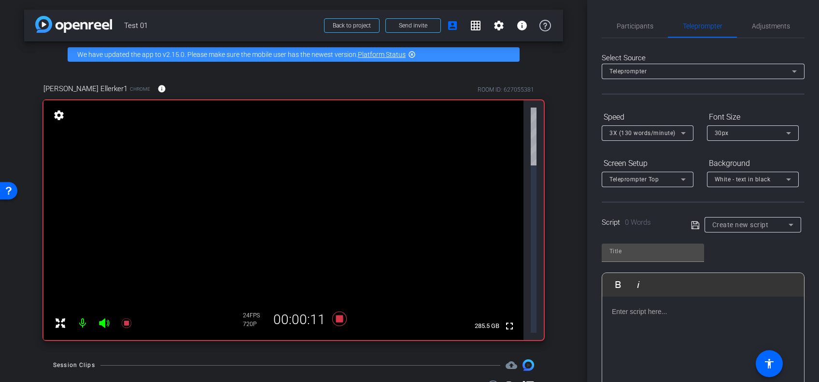
click at [642, 319] on div at bounding box center [703, 345] width 202 height 97
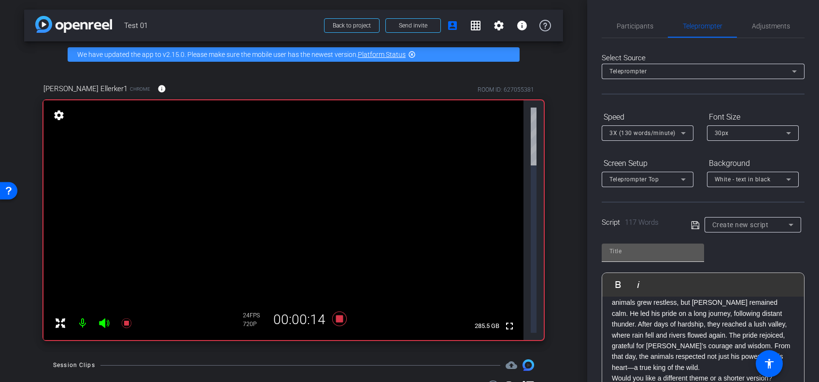
scroll to position [144, 0]
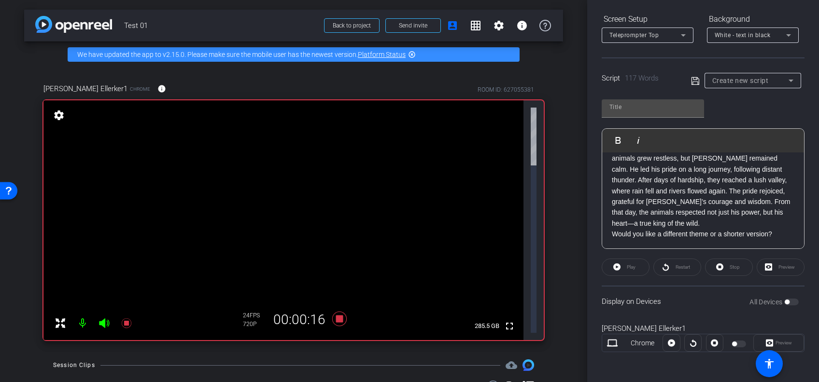
click at [632, 267] on div "Play" at bounding box center [626, 267] width 48 height 17
click at [779, 265] on div "Preview" at bounding box center [781, 267] width 48 height 17
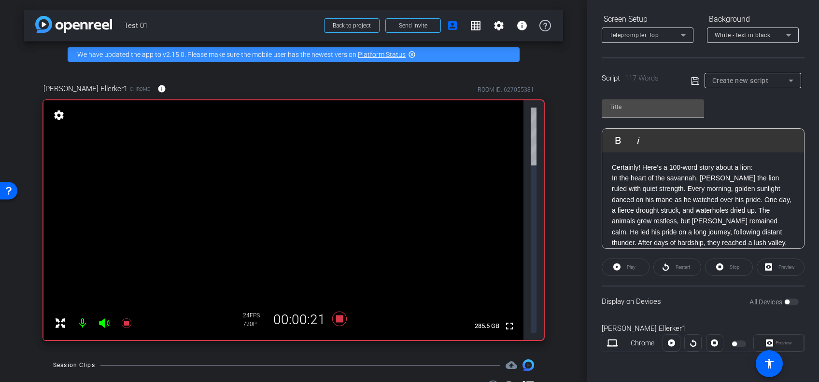
scroll to position [63, 0]
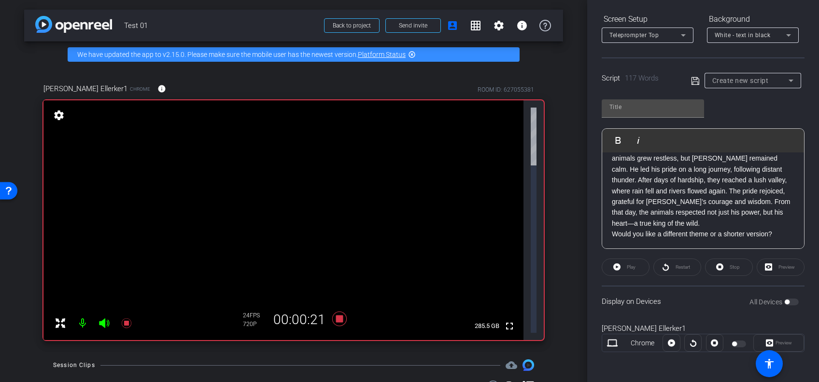
click at [714, 231] on p "Would you like a different theme or a shorter version?" at bounding box center [703, 234] width 183 height 11
drag, startPoint x: 611, startPoint y: 234, endPoint x: 799, endPoint y: 234, distance: 187.9
click at [799, 234] on div "Participants Teleprompter Adjustments settings Jeeten Arora flip Director Every…" at bounding box center [703, 191] width 232 height 382
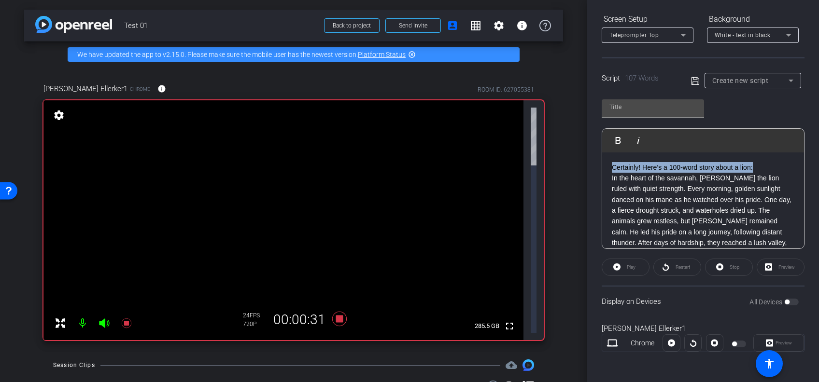
drag, startPoint x: 610, startPoint y: 166, endPoint x: 757, endPoint y: 168, distance: 146.3
click at [757, 168] on div "Certainly! Here’s a 100-word story about a lion: In the heart of the savannah, …" at bounding box center [703, 233] width 202 height 160
click at [753, 75] on div "Create new script" at bounding box center [750, 81] width 76 height 12
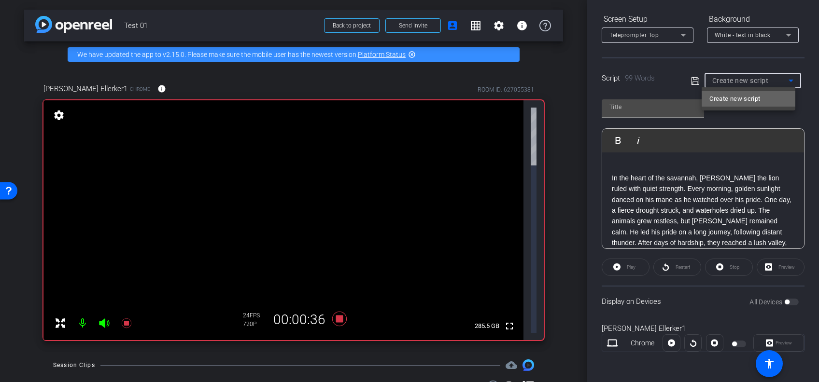
click at [742, 102] on span "Create new script" at bounding box center [734, 99] width 51 height 12
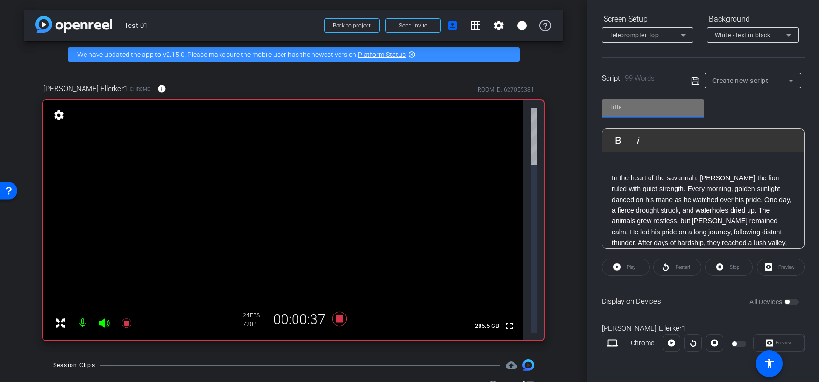
click at [664, 112] on input "text" at bounding box center [652, 107] width 87 height 12
type input "a"
type input "random 1"
click at [751, 108] on div "random 1 Play Play from this location Play Selected Play and display the select…" at bounding box center [703, 170] width 203 height 157
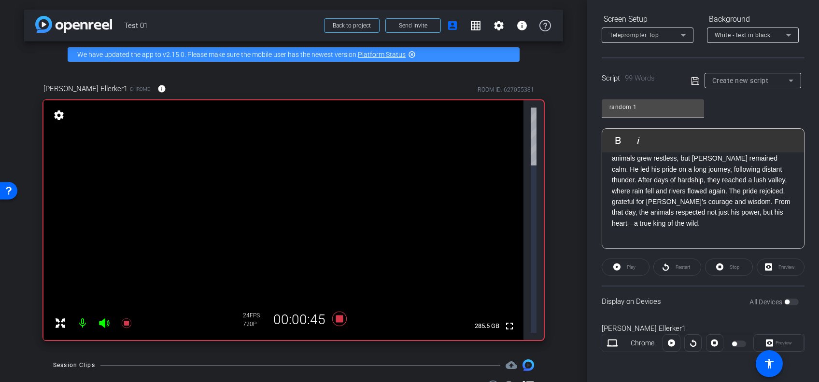
click at [677, 267] on div "Restart" at bounding box center [677, 267] width 48 height 17
click at [611, 272] on div "Play" at bounding box center [626, 267] width 48 height 17
click at [639, 345] on div "Chrome" at bounding box center [642, 344] width 41 height 10
click at [761, 340] on div "Preview" at bounding box center [778, 343] width 51 height 17
click at [734, 347] on mat-slide-toggle at bounding box center [740, 344] width 16 height 12
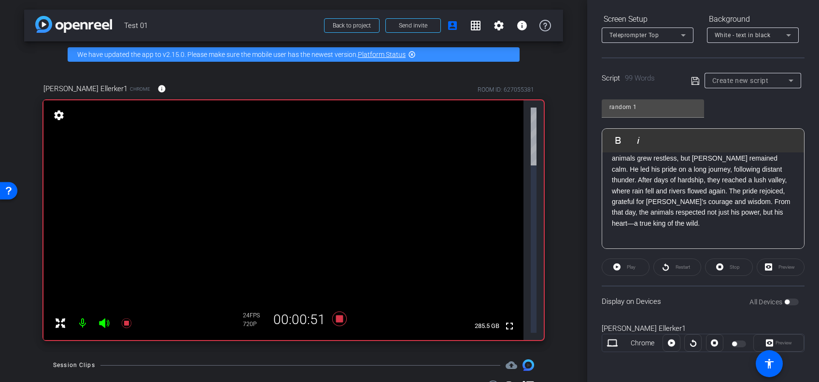
click at [734, 347] on mat-slide-toggle at bounding box center [740, 344] width 16 height 12
click at [734, 343] on div at bounding box center [740, 344] width 16 height 7
click at [770, 343] on div "Preview" at bounding box center [778, 343] width 51 height 17
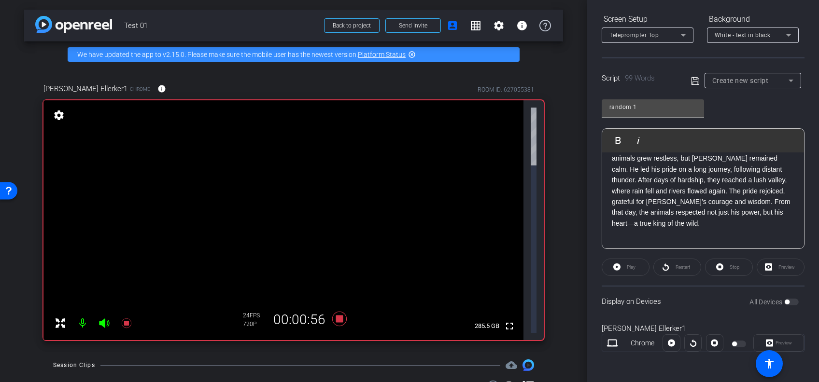
click at [761, 340] on div "Preview" at bounding box center [778, 343] width 51 height 17
click at [784, 301] on div "All Devices" at bounding box center [773, 302] width 49 height 10
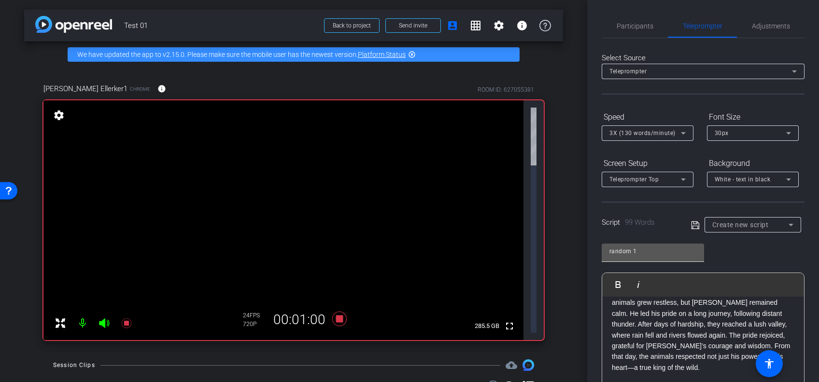
scroll to position [144, 0]
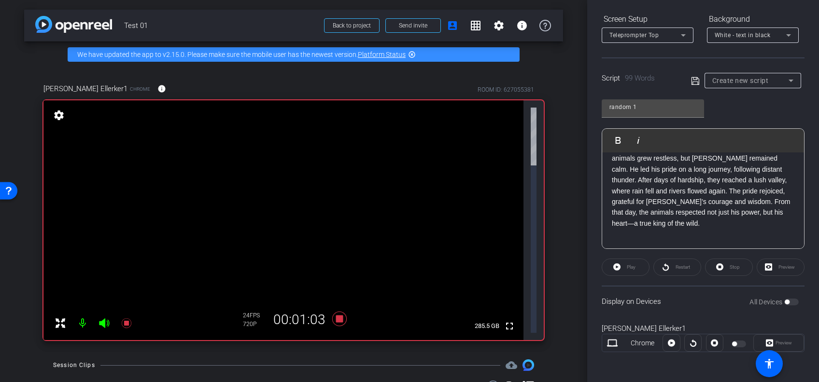
click at [695, 219] on p "In the heart of the savannah, [PERSON_NAME] the lion ruled with quiet strength.…" at bounding box center [703, 169] width 183 height 119
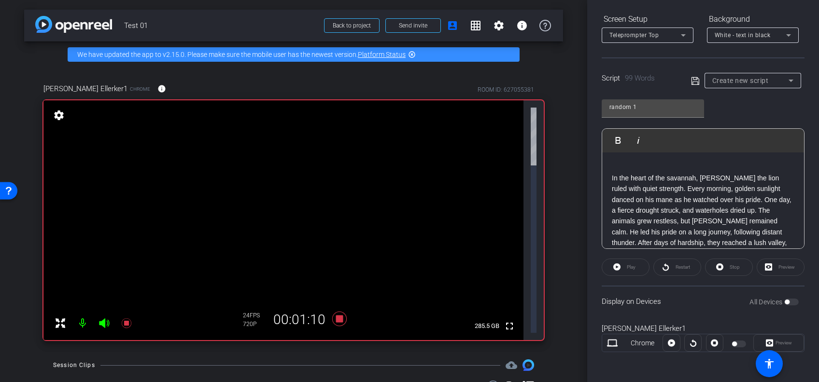
click at [627, 226] on p "In the heart of the savannah, [PERSON_NAME] the lion ruled with quiet strength.…" at bounding box center [703, 232] width 183 height 119
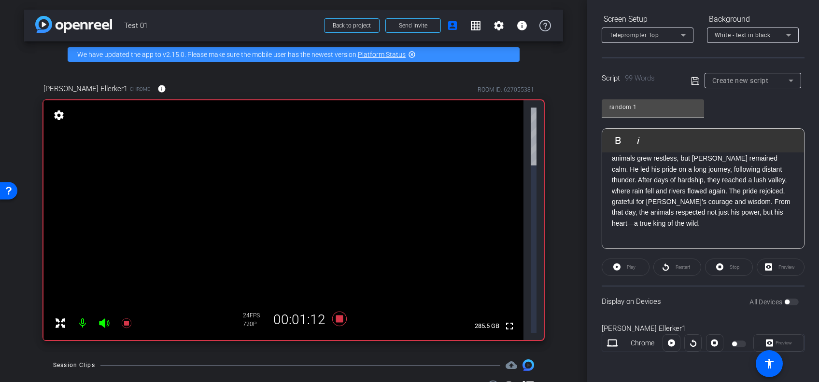
click at [632, 263] on div "Play" at bounding box center [626, 267] width 48 height 17
click at [673, 269] on div "Restart" at bounding box center [677, 267] width 48 height 17
click at [719, 267] on div "Stop" at bounding box center [729, 267] width 48 height 17
click at [760, 266] on div "Preview" at bounding box center [781, 267] width 48 height 17
click at [763, 364] on span at bounding box center [769, 364] width 23 height 23
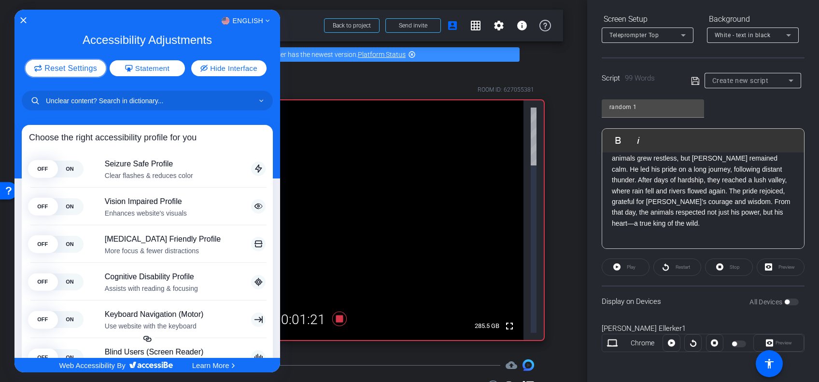
click at [62, 66] on span "Reset Settings" at bounding box center [70, 68] width 53 height 8
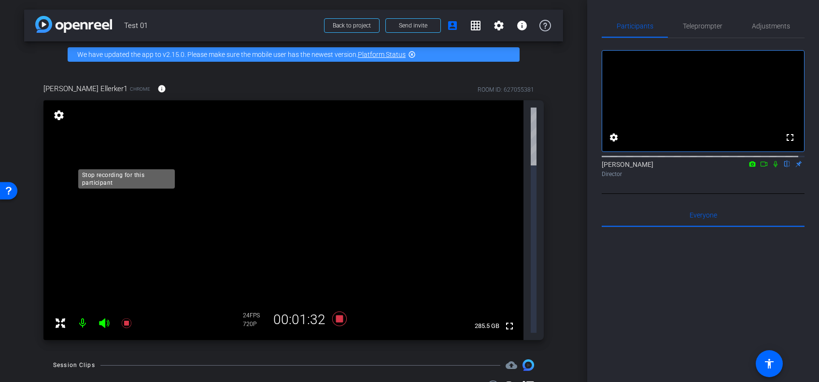
click at [127, 319] on icon at bounding box center [126, 324] width 10 height 10
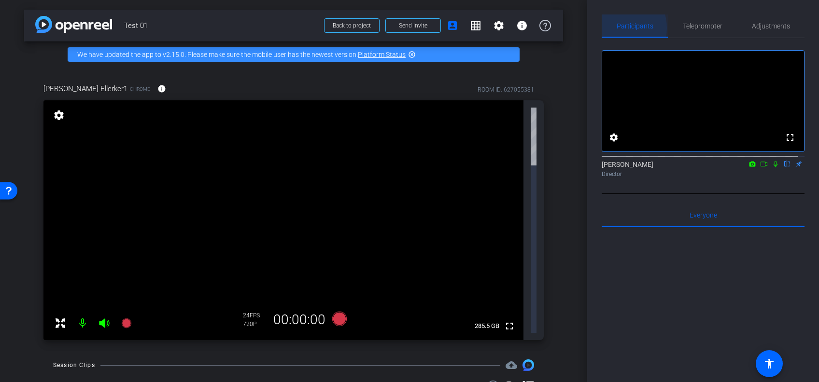
click at [617, 28] on span "Participants" at bounding box center [635, 26] width 37 height 7
click at [667, 224] on div "Everyone 0" at bounding box center [703, 215] width 203 height 23
click at [781, 168] on mat-icon "flip" at bounding box center [787, 163] width 12 height 9
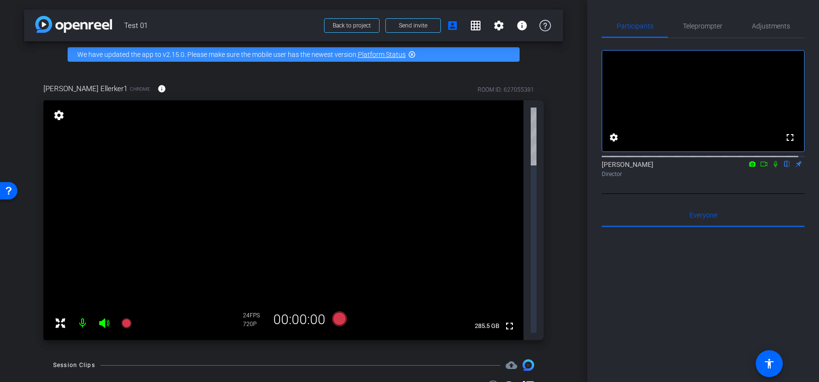
click at [781, 168] on mat-icon "flip" at bounding box center [787, 163] width 12 height 9
click at [760, 168] on icon at bounding box center [764, 164] width 8 height 7
click at [629, 120] on div "No Video" at bounding box center [703, 101] width 202 height 101
click at [527, 27] on mat-icon "info" at bounding box center [522, 26] width 12 height 12
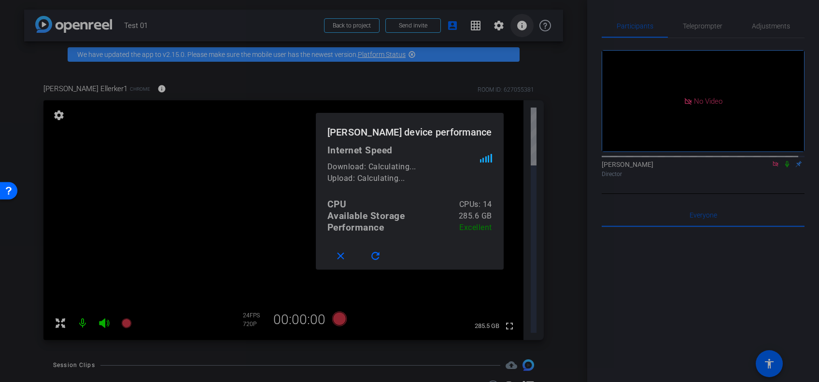
click at [527, 27] on div at bounding box center [409, 191] width 819 height 382
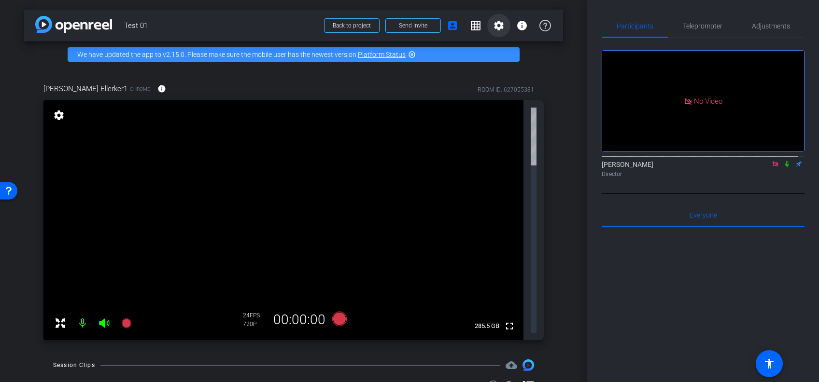
click at [494, 25] on mat-icon "settings" at bounding box center [499, 26] width 12 height 12
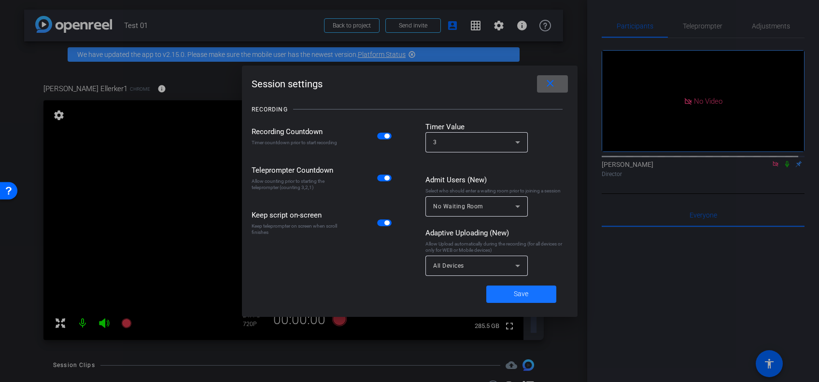
click at [519, 294] on span "Save" at bounding box center [521, 294] width 14 height 10
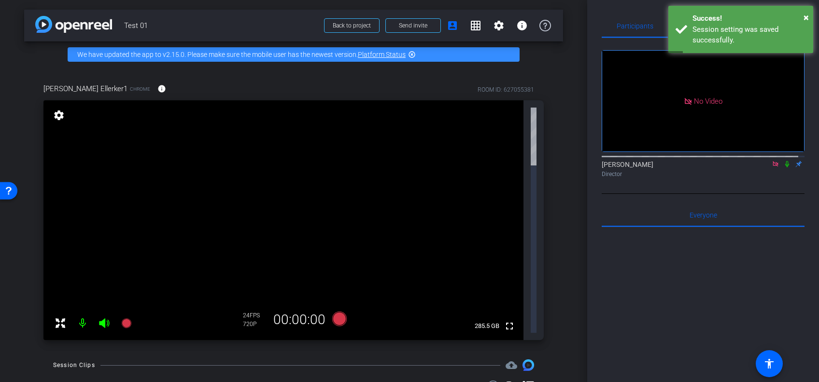
click at [467, 308] on div "arrow_back Test 01 Back to project Send invite account_box grid_on settings inf…" at bounding box center [293, 191] width 587 height 382
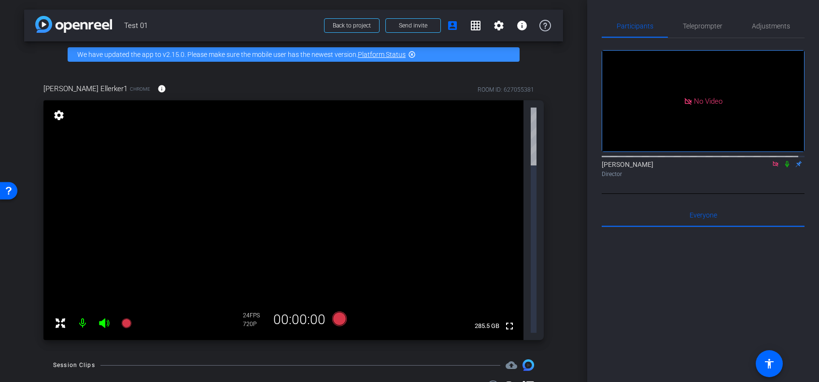
click at [62, 115] on mat-icon "settings" at bounding box center [59, 116] width 14 height 12
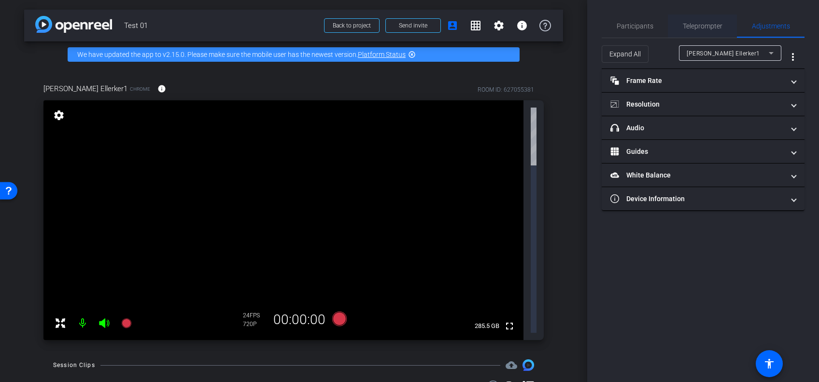
click at [688, 27] on span "Teleprompter" at bounding box center [703, 26] width 40 height 7
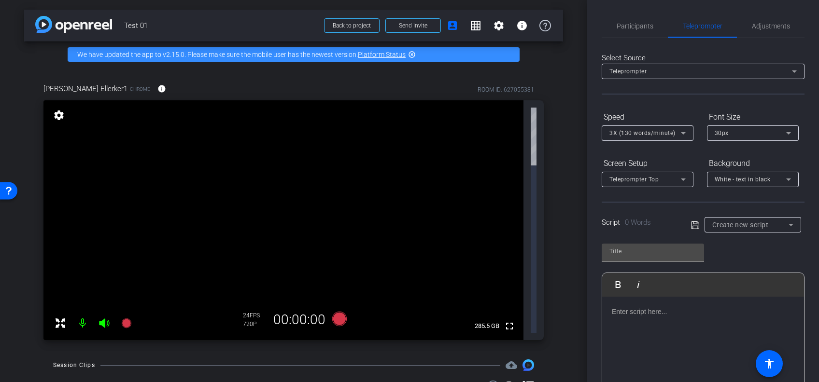
scroll to position [144, 0]
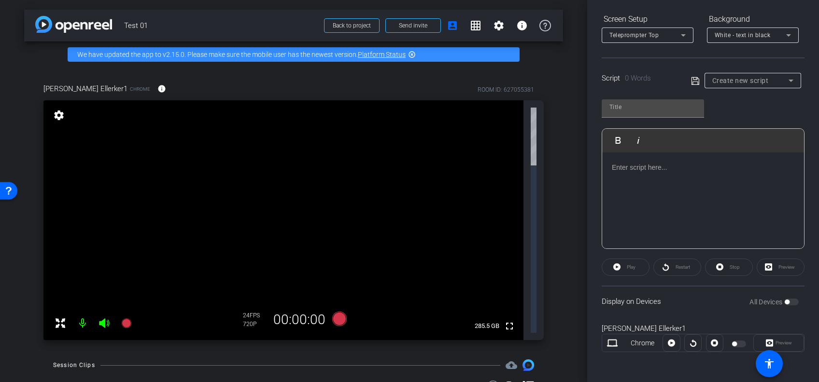
click at [624, 200] on div at bounding box center [703, 201] width 202 height 97
click at [623, 179] on div at bounding box center [703, 201] width 202 height 97
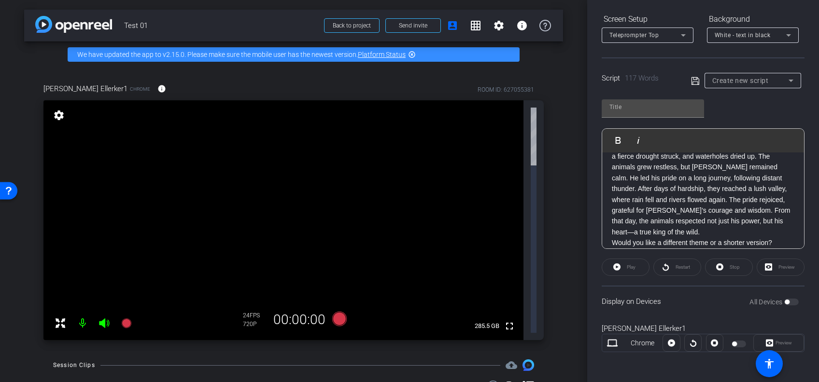
click at [623, 179] on p "In the heart of the savannah, [PERSON_NAME] the lion ruled with quiet strength.…" at bounding box center [703, 178] width 183 height 119
click at [630, 105] on input "text" at bounding box center [652, 107] width 87 height 12
click at [779, 142] on div "Play Play from this location Play Selected Play and display the selected text o…" at bounding box center [703, 141] width 202 height 24
type input ",n"
click at [622, 259] on div "Play" at bounding box center [626, 267] width 48 height 17
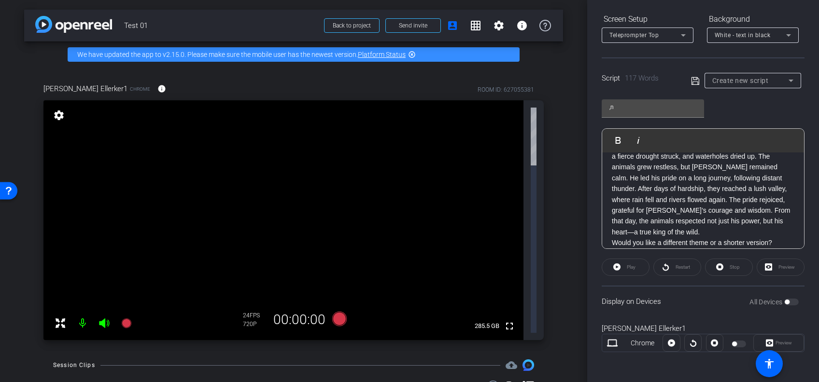
click at [622, 262] on div "Play" at bounding box center [626, 267] width 48 height 17
click at [127, 319] on icon at bounding box center [126, 324] width 10 height 10
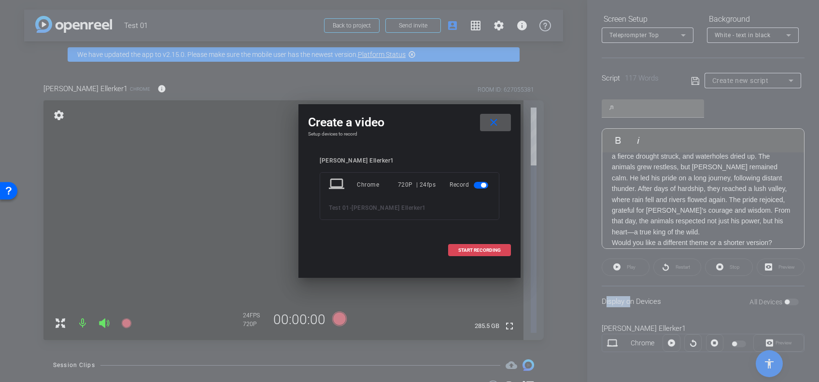
click at [485, 250] on span "START RECORDING" at bounding box center [479, 250] width 42 height 5
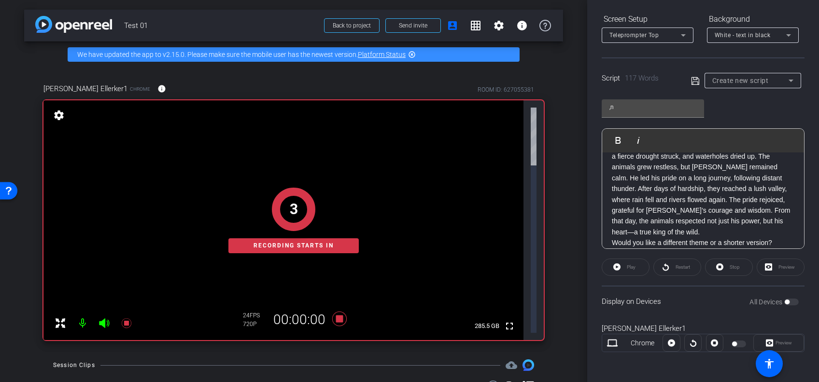
click at [628, 267] on div "Play" at bounding box center [626, 267] width 48 height 17
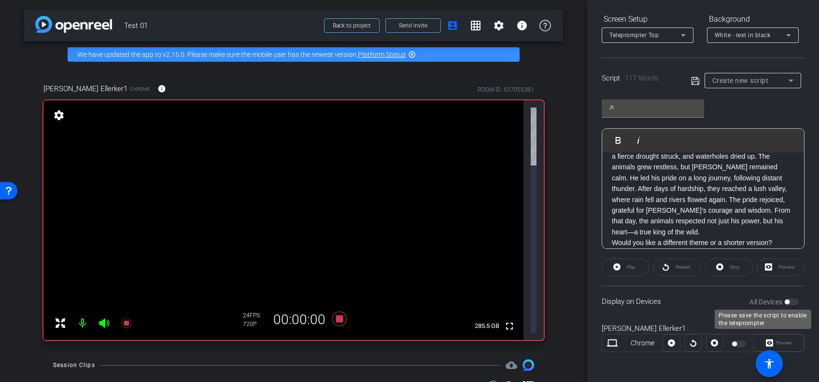
click at [780, 305] on div "All Devices" at bounding box center [773, 302] width 49 height 10
click at [627, 270] on div "Play" at bounding box center [626, 267] width 48 height 17
click at [629, 269] on div "Play" at bounding box center [626, 267] width 48 height 17
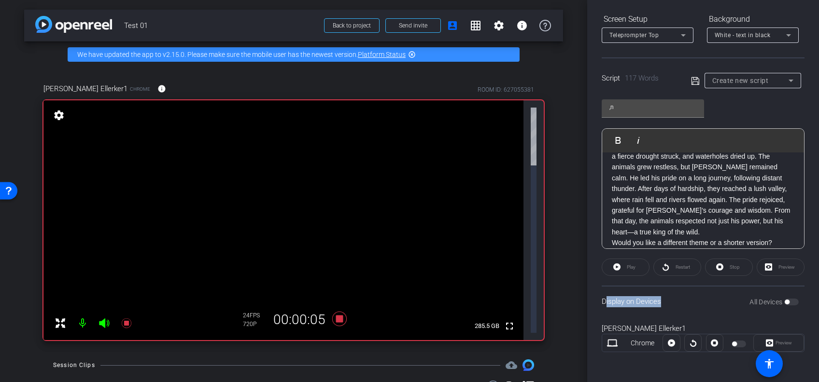
click at [629, 269] on div "Play" at bounding box center [626, 267] width 48 height 17
drag, startPoint x: 629, startPoint y: 269, endPoint x: 680, endPoint y: 309, distance: 64.7
click at [680, 309] on div "Display on Devices All Devices" at bounding box center [703, 301] width 203 height 31
click at [126, 319] on icon at bounding box center [126, 324] width 10 height 10
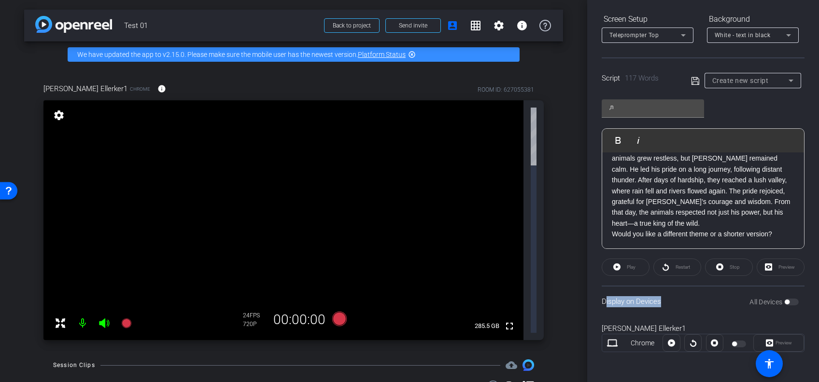
scroll to position [0, 0]
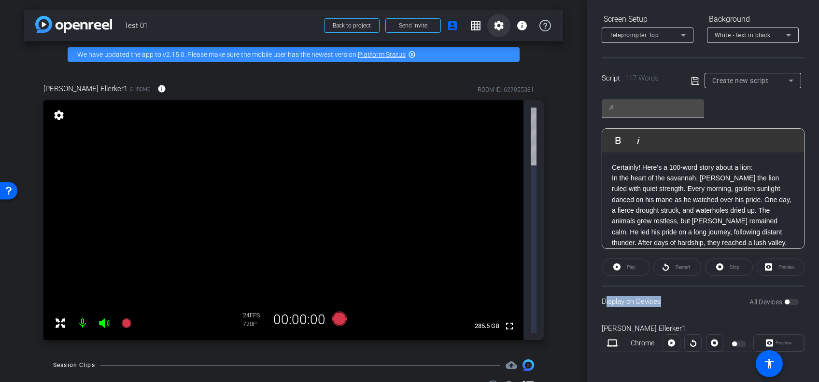
click at [503, 28] on mat-icon "settings" at bounding box center [499, 26] width 12 height 12
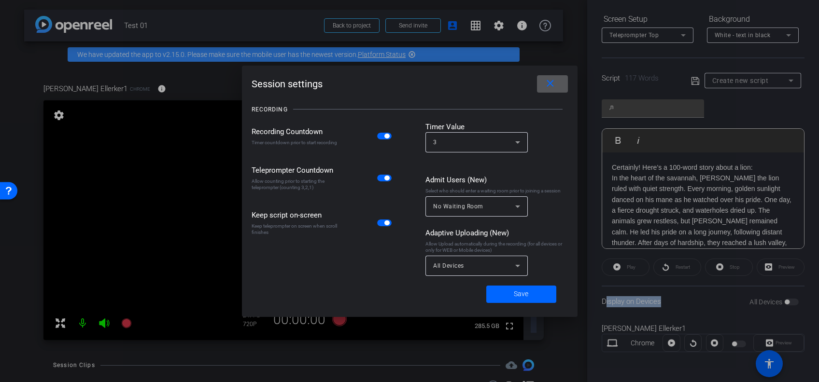
click at [551, 83] on mat-icon "close" at bounding box center [550, 84] width 12 height 12
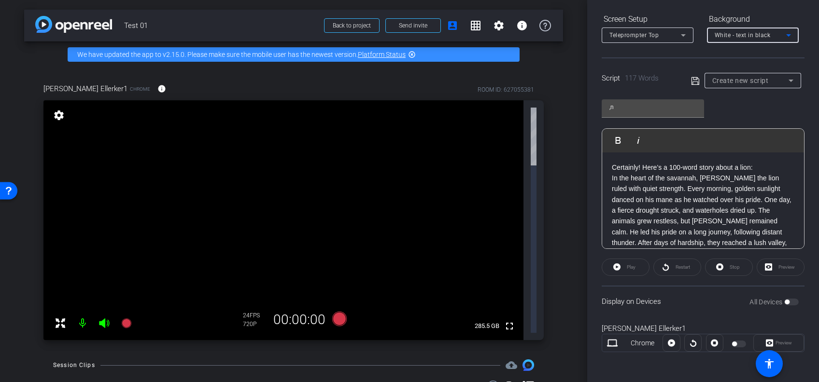
click at [753, 36] on span "White - text in black" at bounding box center [743, 35] width 56 height 7
click at [682, 54] on div at bounding box center [409, 191] width 819 height 382
click at [693, 81] on icon at bounding box center [695, 81] width 8 height 8
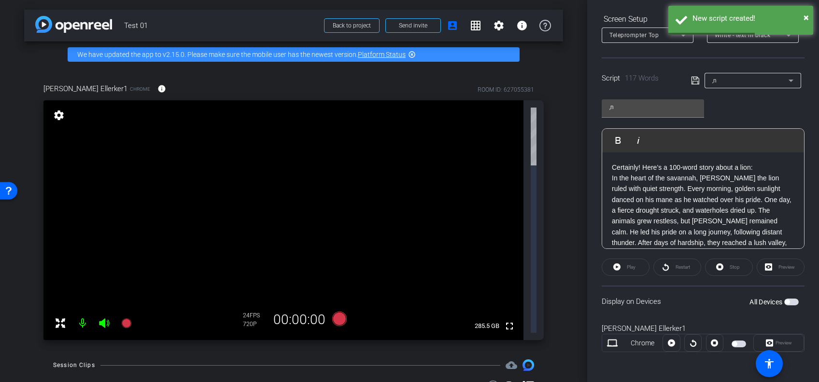
click at [614, 264] on div "Play" at bounding box center [626, 267] width 48 height 17
click at [715, 81] on div ",n" at bounding box center [750, 80] width 76 height 12
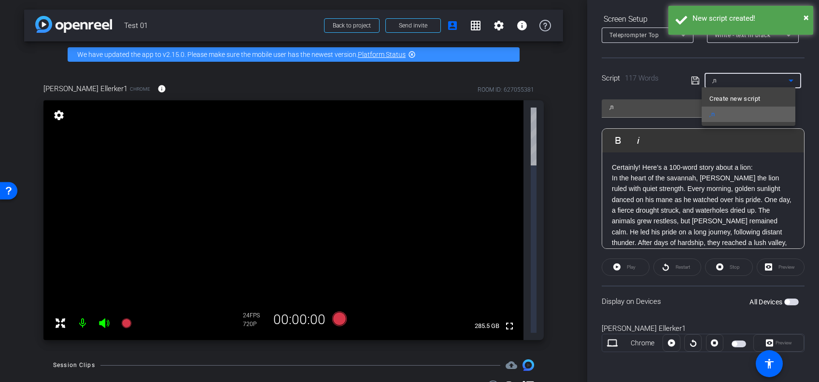
click at [720, 112] on mat-option ",n" at bounding box center [748, 114] width 93 height 15
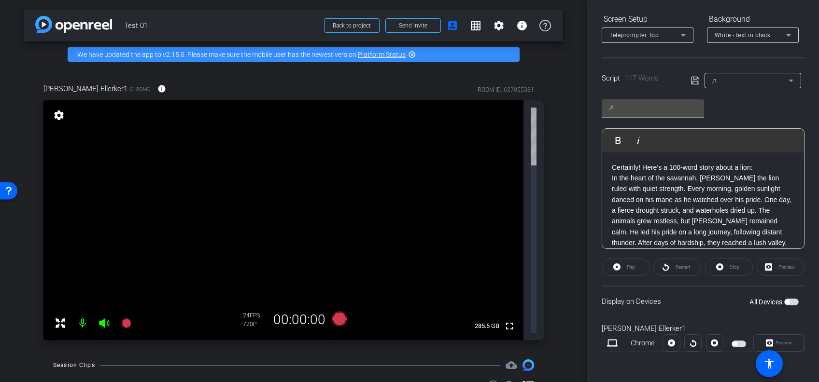
click at [614, 266] on div "Play" at bounding box center [626, 267] width 48 height 17
drag, startPoint x: 614, startPoint y: 266, endPoint x: 605, endPoint y: 265, distance: 9.2
click at [605, 265] on div "Play" at bounding box center [626, 267] width 48 height 17
click at [616, 263] on div "Play" at bounding box center [626, 267] width 48 height 17
click at [785, 300] on span "button" at bounding box center [787, 302] width 5 height 5
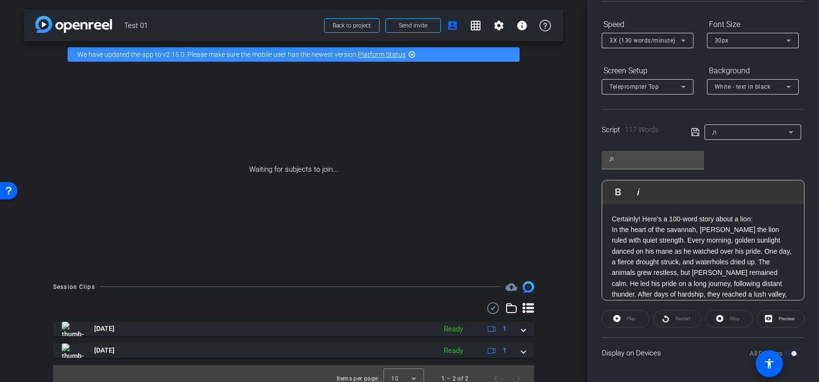
scroll to position [63, 0]
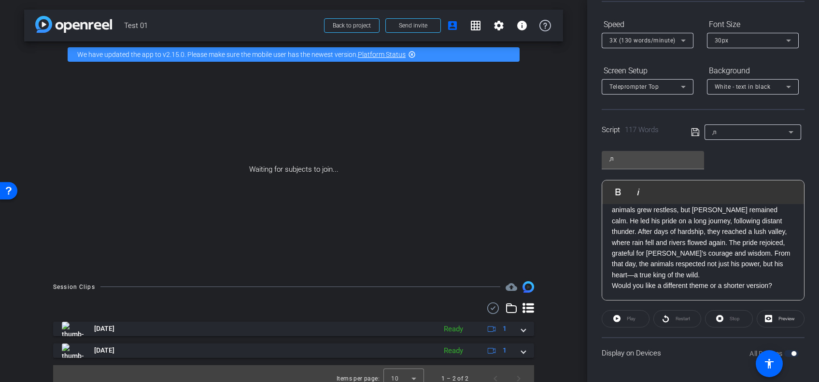
click at [691, 132] on icon at bounding box center [695, 132] width 8 height 8
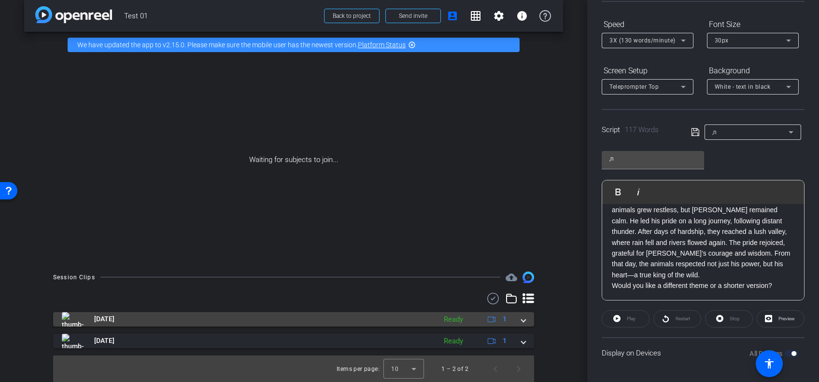
click at [521, 325] on mat-expansion-panel-header "[DATE] Ready 1" at bounding box center [293, 319] width 481 height 14
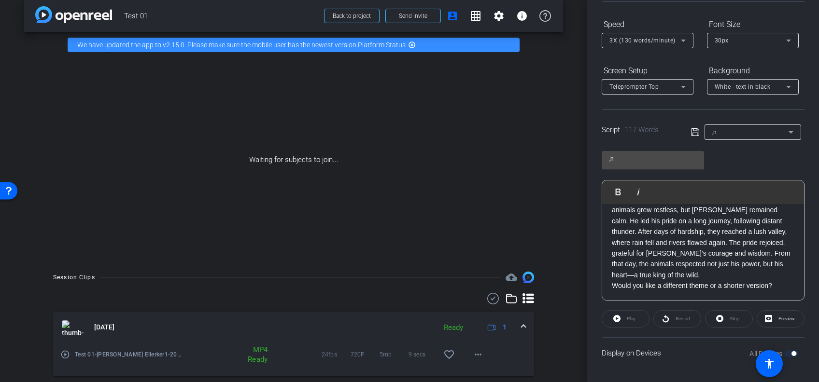
click at [521, 325] on mat-expansion-panel-header "[DATE] Ready 1" at bounding box center [293, 327] width 481 height 31
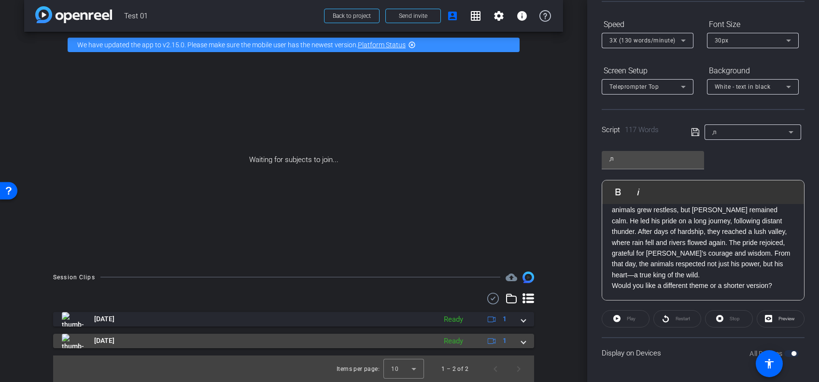
click at [522, 338] on span at bounding box center [524, 341] width 4 height 10
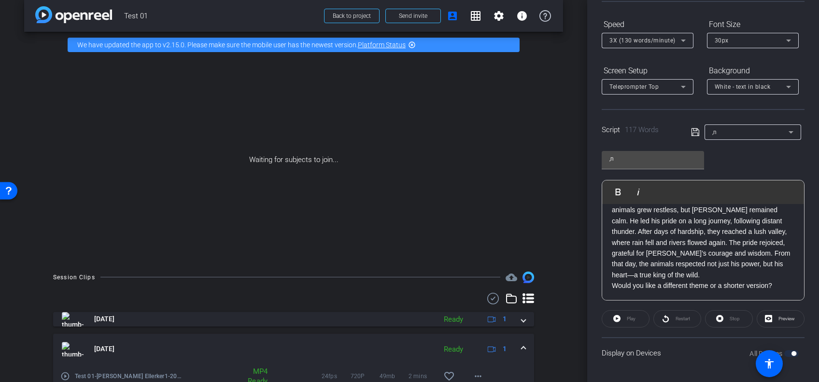
click at [516, 338] on mat-expansion-panel-header "[DATE] Ready 1" at bounding box center [293, 349] width 481 height 31
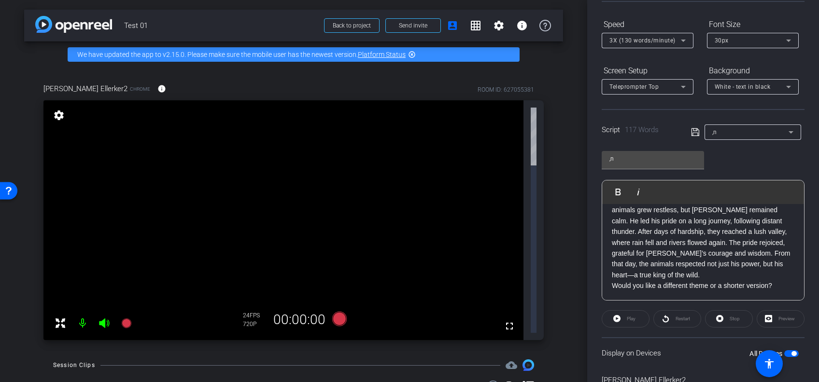
scroll to position [144, 0]
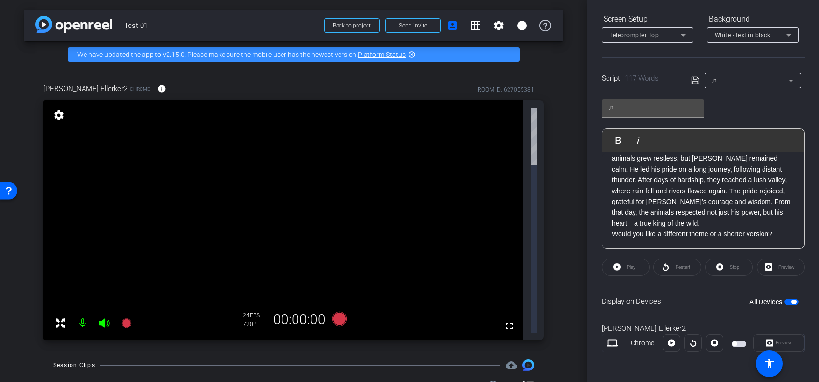
click at [735, 344] on span "button" at bounding box center [739, 344] width 14 height 7
click at [776, 340] on span "Preview" at bounding box center [784, 342] width 16 height 5
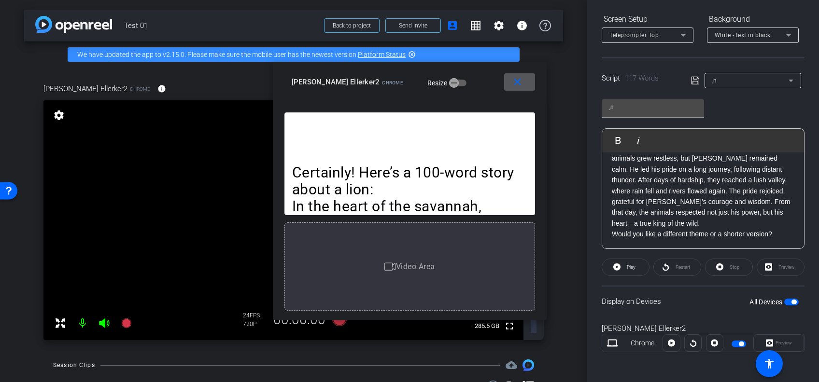
click at [764, 340] on div "Preview" at bounding box center [778, 343] width 51 height 17
click at [510, 84] on span at bounding box center [519, 82] width 31 height 23
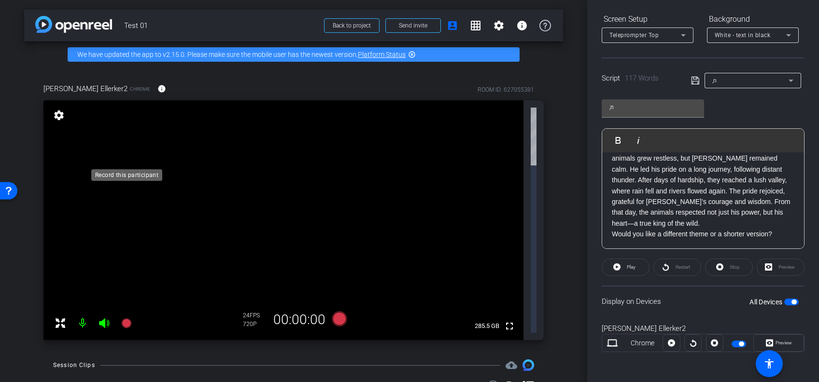
click at [123, 319] on icon at bounding box center [126, 324] width 10 height 10
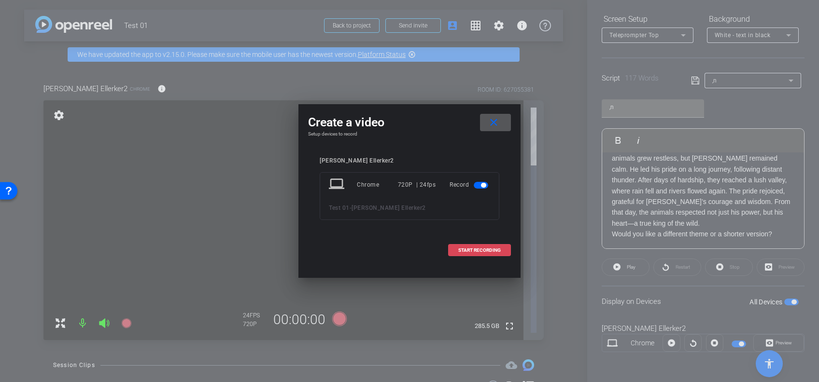
click at [462, 252] on span "START RECORDING" at bounding box center [479, 250] width 42 height 5
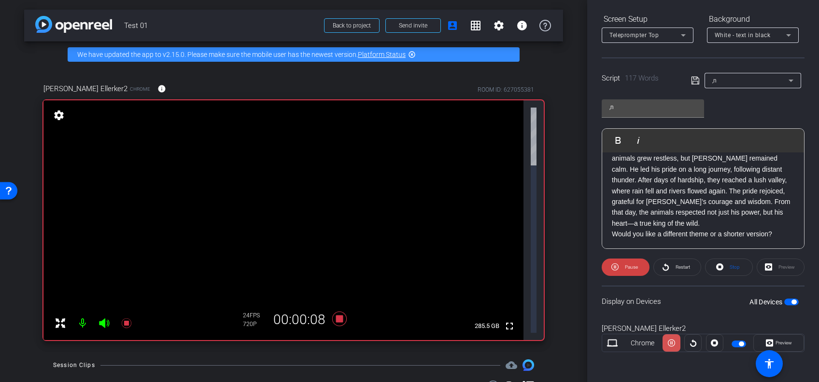
click at [676, 345] on span at bounding box center [671, 343] width 17 height 23
click at [690, 346] on icon at bounding box center [693, 343] width 7 height 14
click at [668, 340] on icon at bounding box center [671, 343] width 7 height 14
click at [690, 341] on icon at bounding box center [693, 343] width 7 height 14
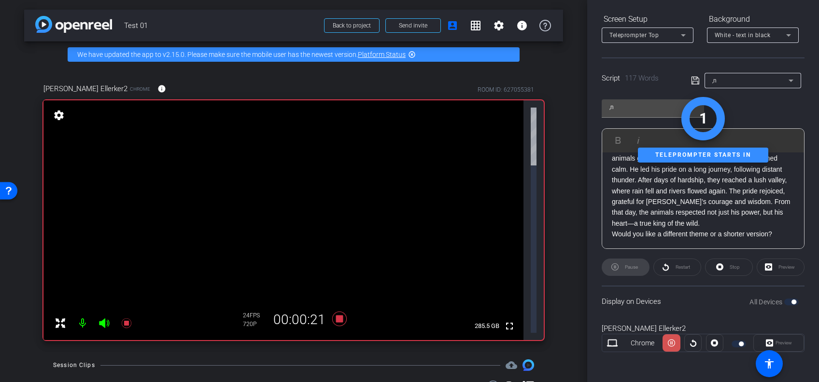
click at [674, 347] on span at bounding box center [671, 343] width 17 height 23
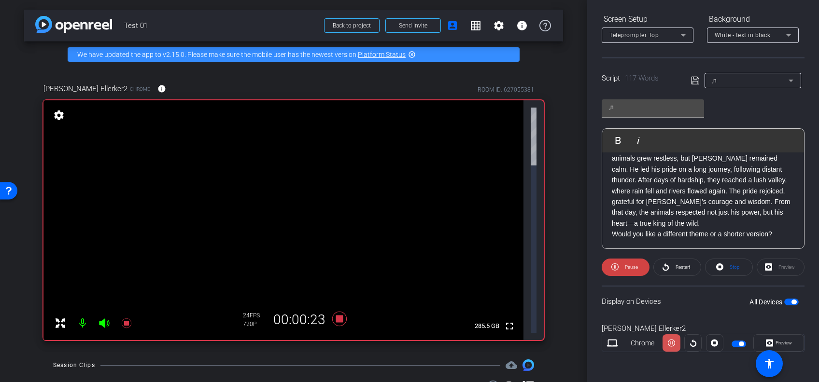
click at [672, 344] on icon at bounding box center [671, 343] width 7 height 14
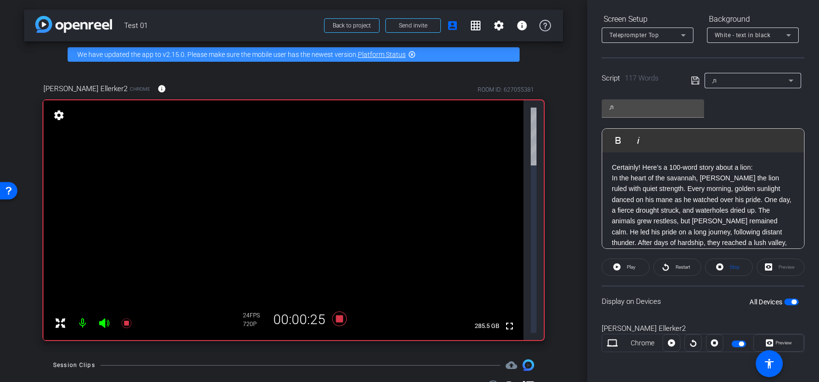
scroll to position [0, 0]
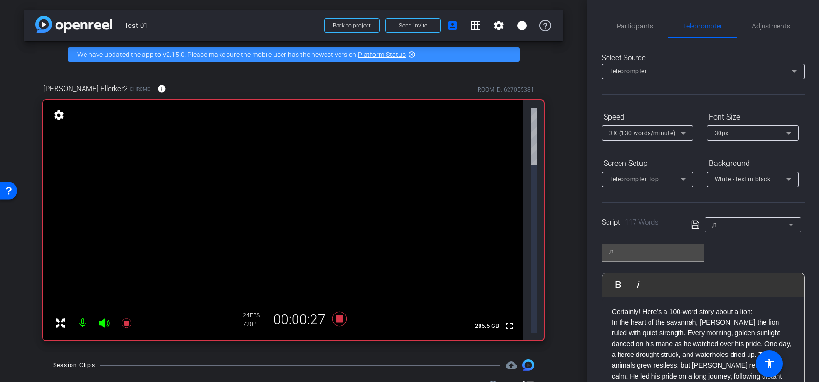
click at [661, 130] on span "3X (130 words/minute)" at bounding box center [642, 133] width 66 height 7
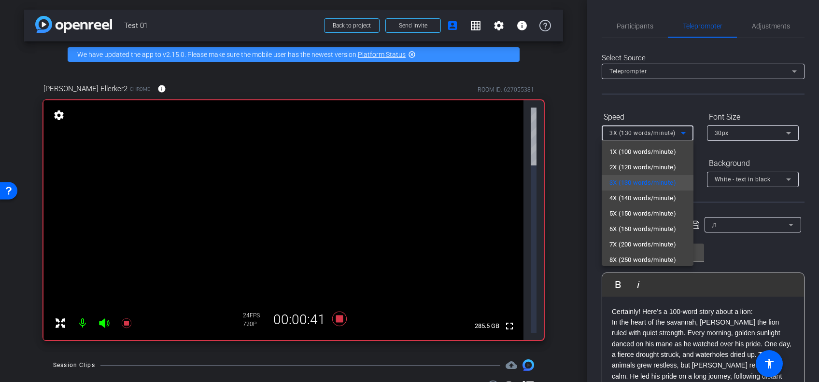
click at [696, 54] on div at bounding box center [409, 191] width 819 height 382
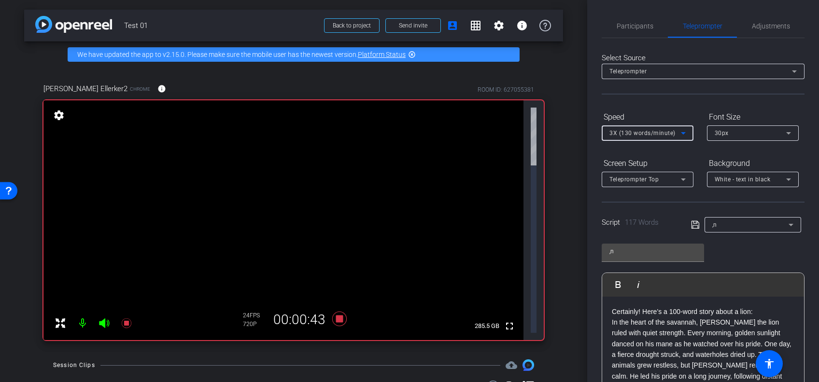
click at [647, 131] on span "3X (130 words/minute)" at bounding box center [642, 133] width 66 height 7
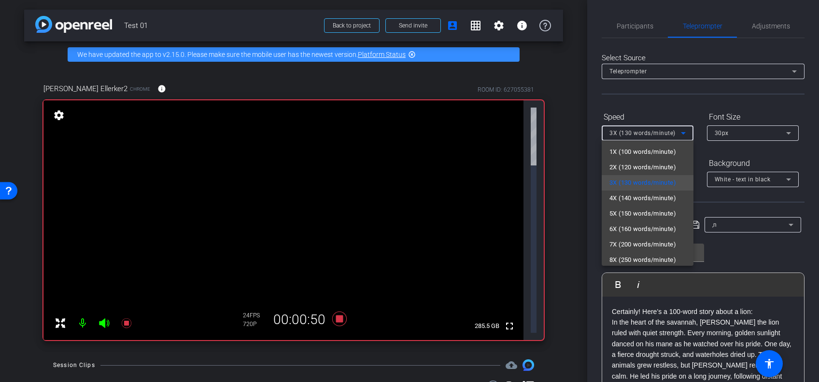
click at [644, 96] on div at bounding box center [409, 191] width 819 height 382
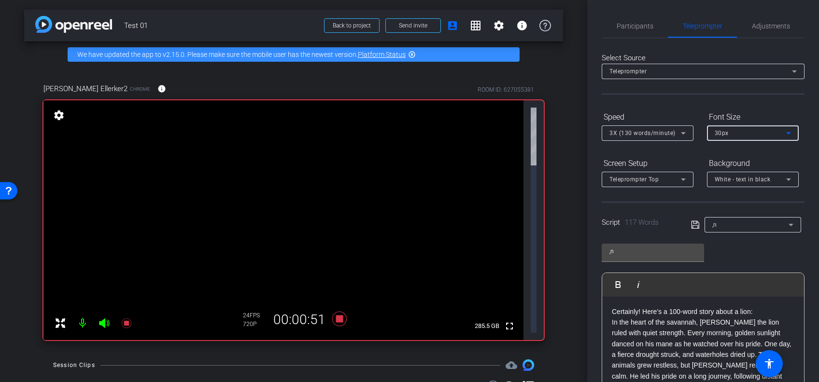
click at [727, 134] on span "30px" at bounding box center [722, 133] width 14 height 7
click at [667, 97] on div at bounding box center [409, 191] width 819 height 382
click at [642, 30] on span "Participants" at bounding box center [635, 25] width 37 height 23
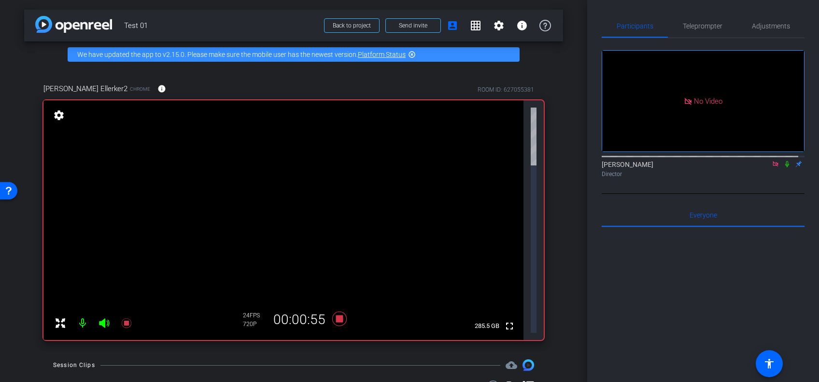
click at [773, 161] on icon at bounding box center [775, 163] width 5 height 5
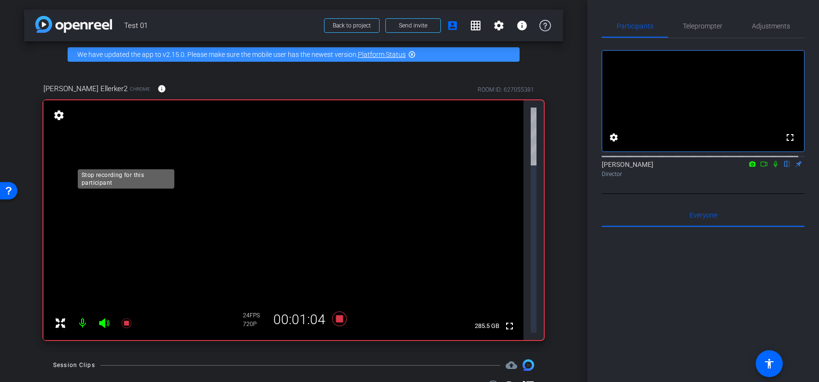
click at [125, 319] on icon at bounding box center [126, 324] width 10 height 10
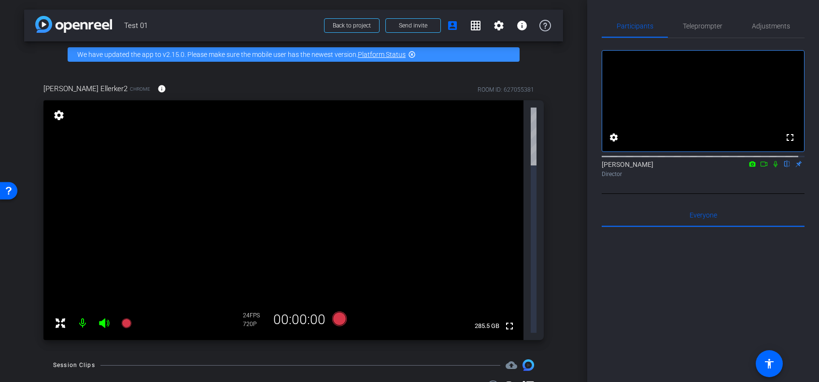
click at [57, 110] on mat-icon "settings" at bounding box center [59, 116] width 14 height 12
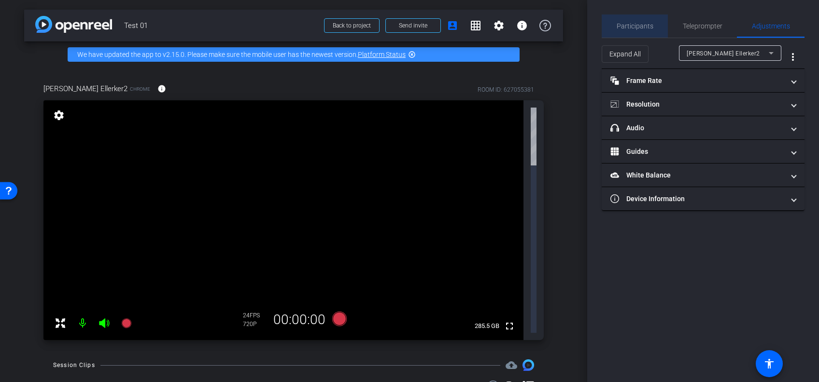
click at [642, 23] on span "Participants" at bounding box center [635, 26] width 37 height 7
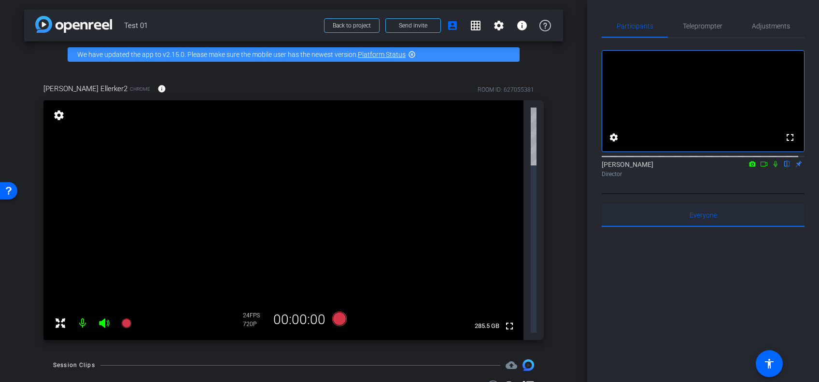
click at [706, 219] on span "Everyone 0" at bounding box center [704, 215] width 28 height 7
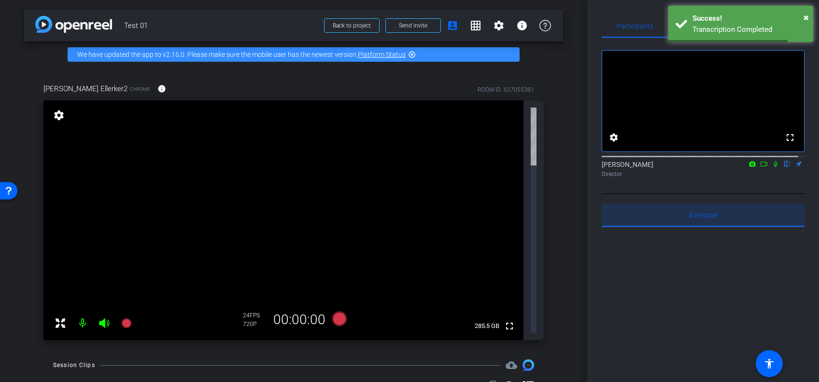
click at [706, 219] on span "Everyone 0" at bounding box center [704, 215] width 28 height 7
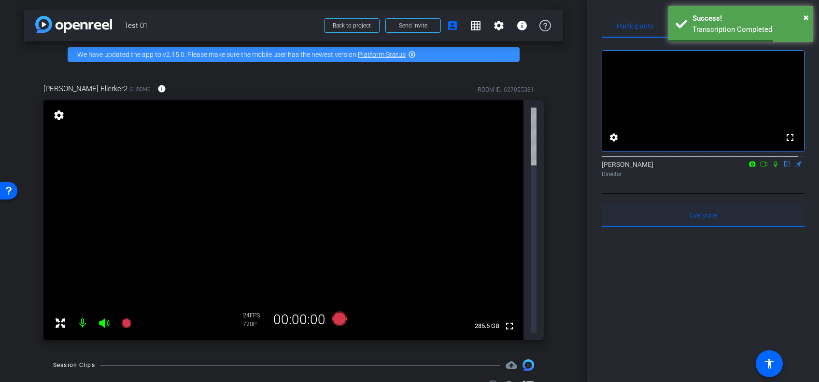
click at [706, 219] on span "Everyone 0" at bounding box center [704, 215] width 28 height 7
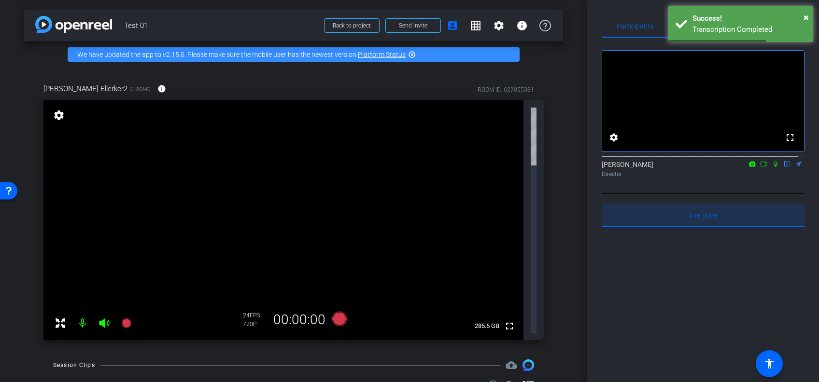
click at [706, 219] on span "Everyone 0" at bounding box center [704, 215] width 28 height 7
drag, startPoint x: 706, startPoint y: 224, endPoint x: 688, endPoint y: 222, distance: 18.5
click at [690, 219] on span "Everyone 0" at bounding box center [704, 215] width 28 height 7
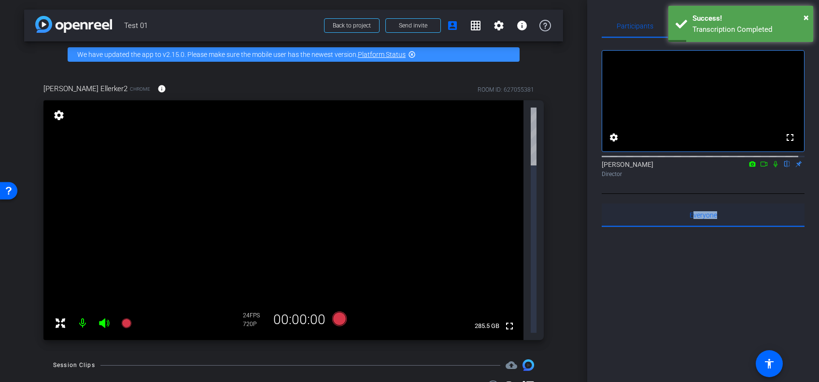
click at [715, 220] on div "Everyone 0" at bounding box center [703, 215] width 203 height 23
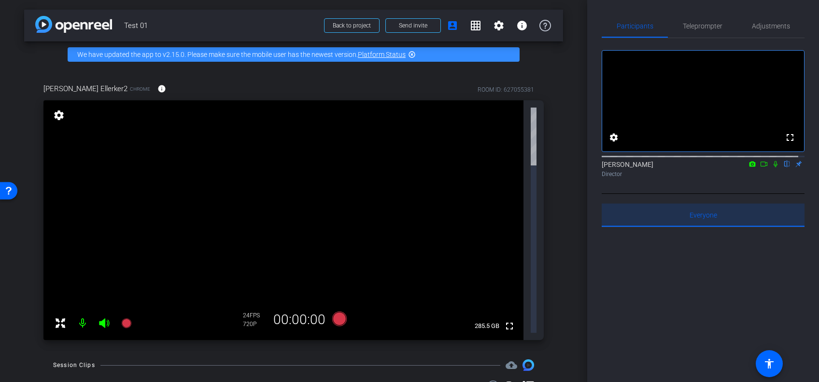
click at [715, 220] on div "Everyone 0" at bounding box center [703, 215] width 203 height 23
click at [679, 227] on div "Everyone 0" at bounding box center [703, 215] width 203 height 23
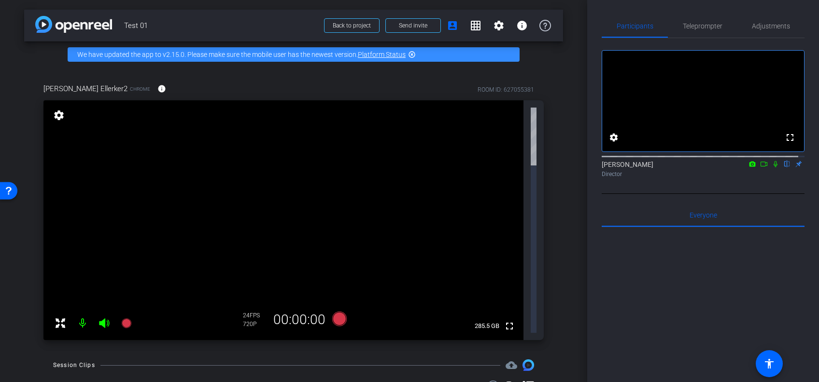
click at [666, 288] on div at bounding box center [703, 346] width 203 height 239
click at [612, 143] on mat-icon "settings" at bounding box center [614, 138] width 12 height 12
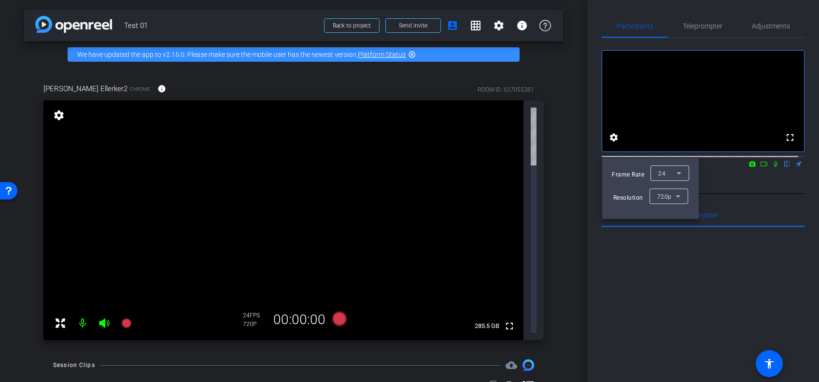
click at [748, 173] on div at bounding box center [409, 191] width 819 height 382
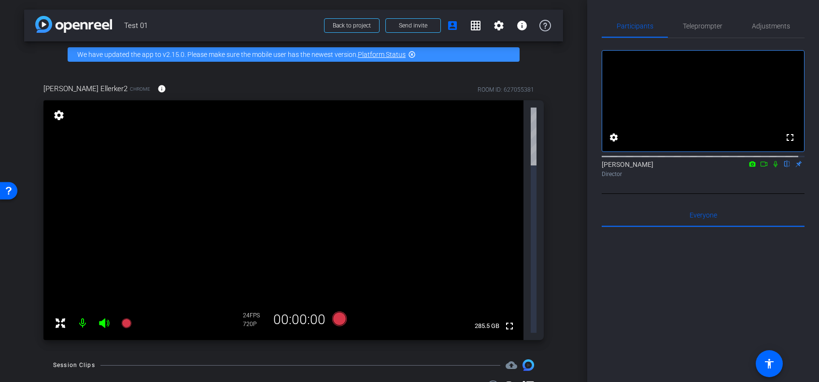
click at [760, 168] on icon at bounding box center [764, 164] width 8 height 7
click at [389, 51] on link "Platform Status" at bounding box center [382, 55] width 48 height 8
click at [504, 321] on mat-icon "fullscreen" at bounding box center [510, 327] width 12 height 12
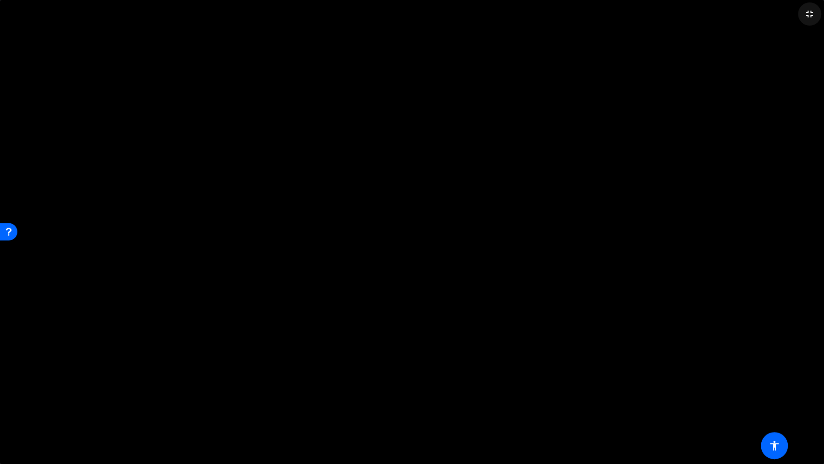
click at [808, 15] on mat-icon "fullscreen_exit" at bounding box center [810, 14] width 12 height 12
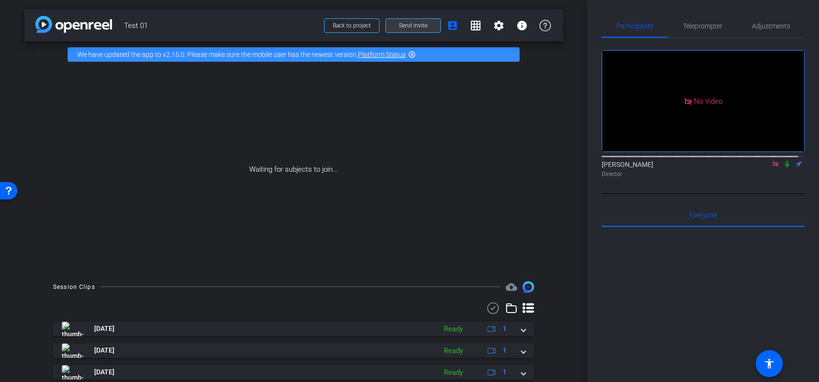
click at [399, 26] on span "Send invite" at bounding box center [413, 26] width 28 height 8
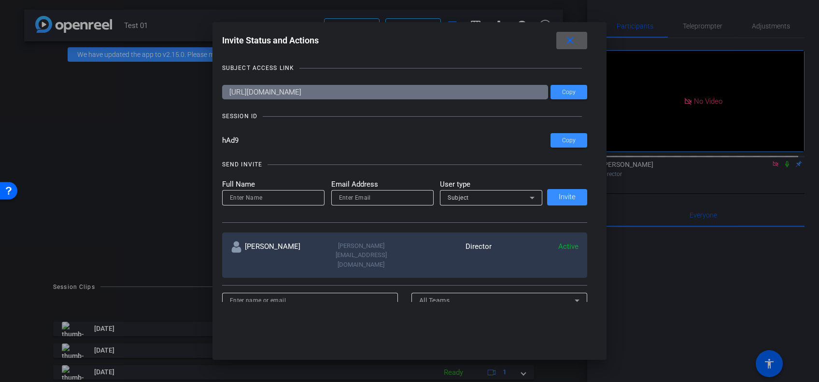
click at [238, 138] on input "hAd9" at bounding box center [386, 140] width 329 height 14
drag, startPoint x: 239, startPoint y: 138, endPoint x: 203, endPoint y: 144, distance: 35.8
click at [203, 144] on div "Invite Status and Actions close SUBJECT ACCESS LINK [URL][DOMAIN_NAME] Copy SES…" at bounding box center [409, 191] width 819 height 382
click at [566, 139] on span "Copy" at bounding box center [569, 140] width 14 height 7
click at [571, 91] on span "Copy" at bounding box center [569, 92] width 14 height 7
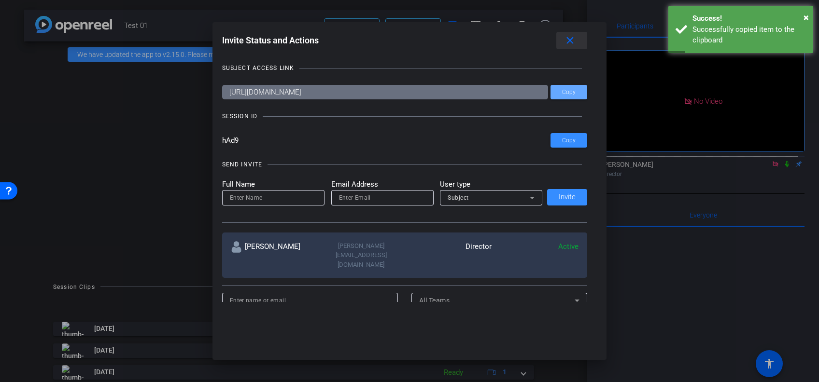
click at [570, 39] on mat-icon "close" at bounding box center [570, 41] width 12 height 12
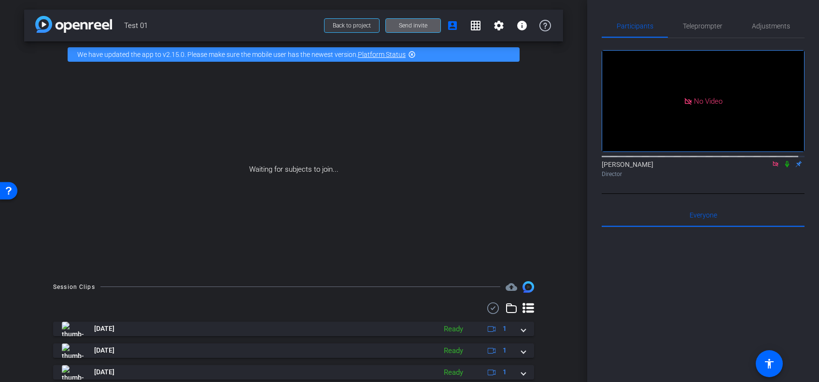
click at [343, 27] on span "Back to project" at bounding box center [352, 25] width 38 height 7
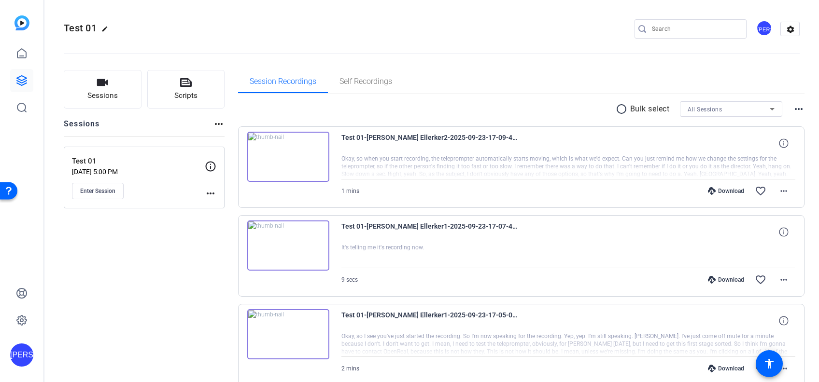
click at [220, 191] on div "Test 01 [DATE] 5:00 PM Enter Session more_horiz" at bounding box center [144, 178] width 161 height 62
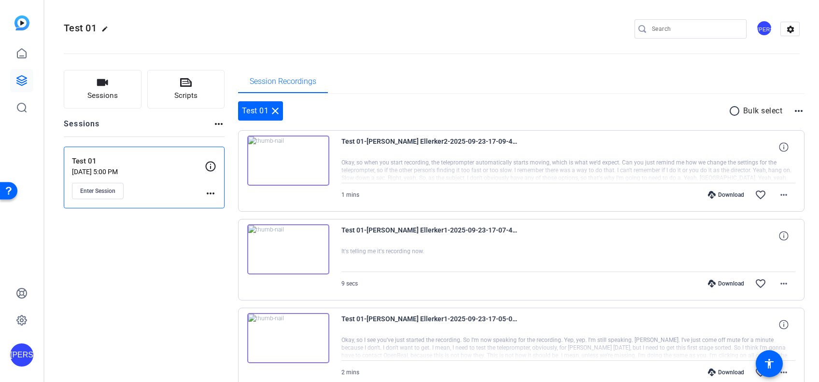
click at [212, 192] on mat-icon "more_horiz" at bounding box center [211, 194] width 12 height 12
click at [209, 169] on div at bounding box center [409, 191] width 819 height 382
click at [209, 169] on icon at bounding box center [211, 167] width 12 height 12
click at [210, 194] on mat-icon "more_horiz" at bounding box center [211, 194] width 12 height 12
click at [212, 207] on span "Edit Session" at bounding box center [234, 208] width 44 height 12
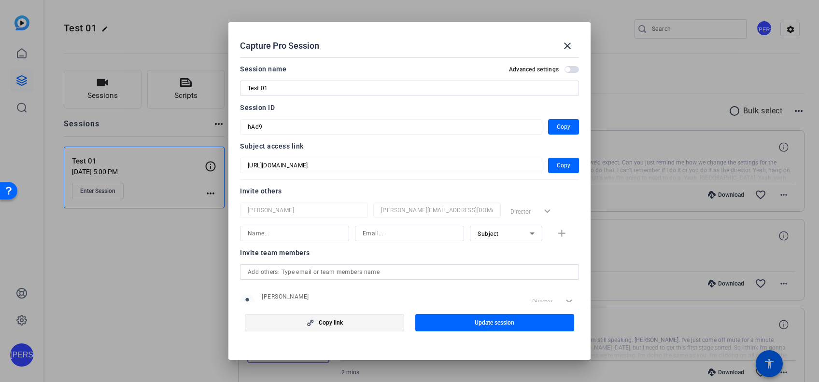
click at [327, 319] on span "Copy link" at bounding box center [331, 323] width 24 height 8
click at [563, 43] on mat-icon "close" at bounding box center [568, 46] width 12 height 12
